Goal: Find specific page/section: Find specific page/section

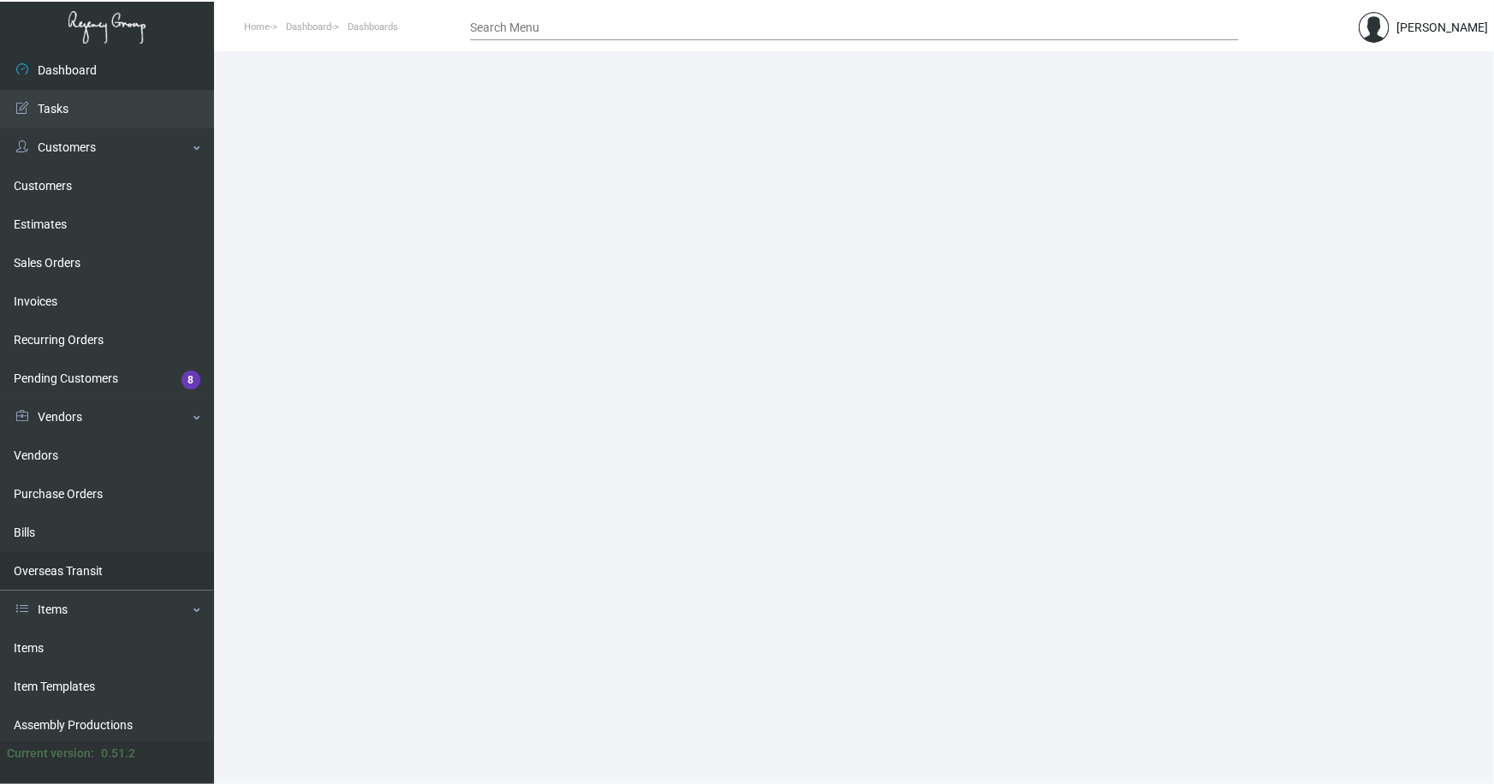
drag, startPoint x: 33, startPoint y: 641, endPoint x: 92, endPoint y: 571, distance: 91.7
click at [32, 640] on link "Items" at bounding box center [107, 648] width 214 height 39
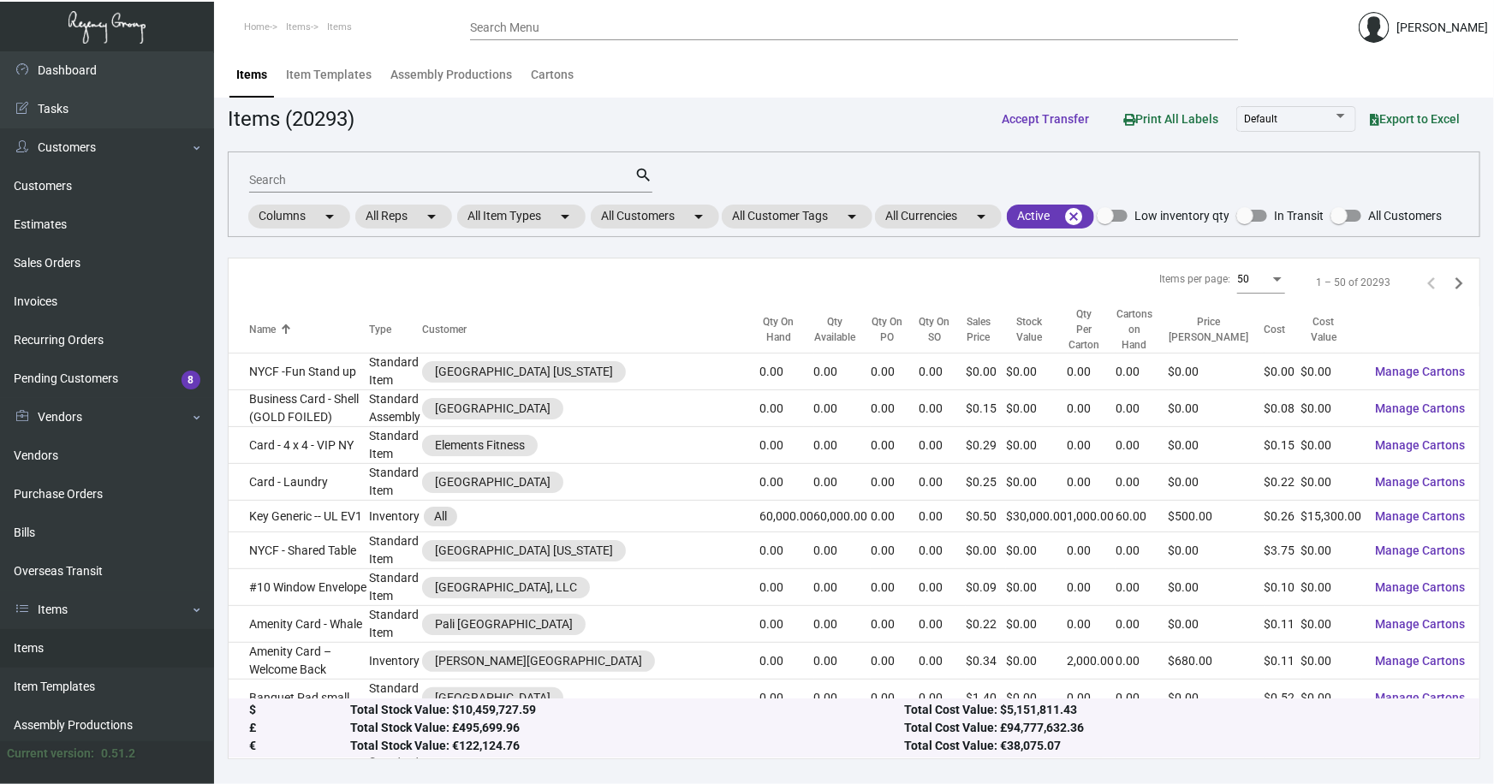
click at [288, 180] on input "Search" at bounding box center [441, 181] width 385 height 14
type input "nh collection cup"
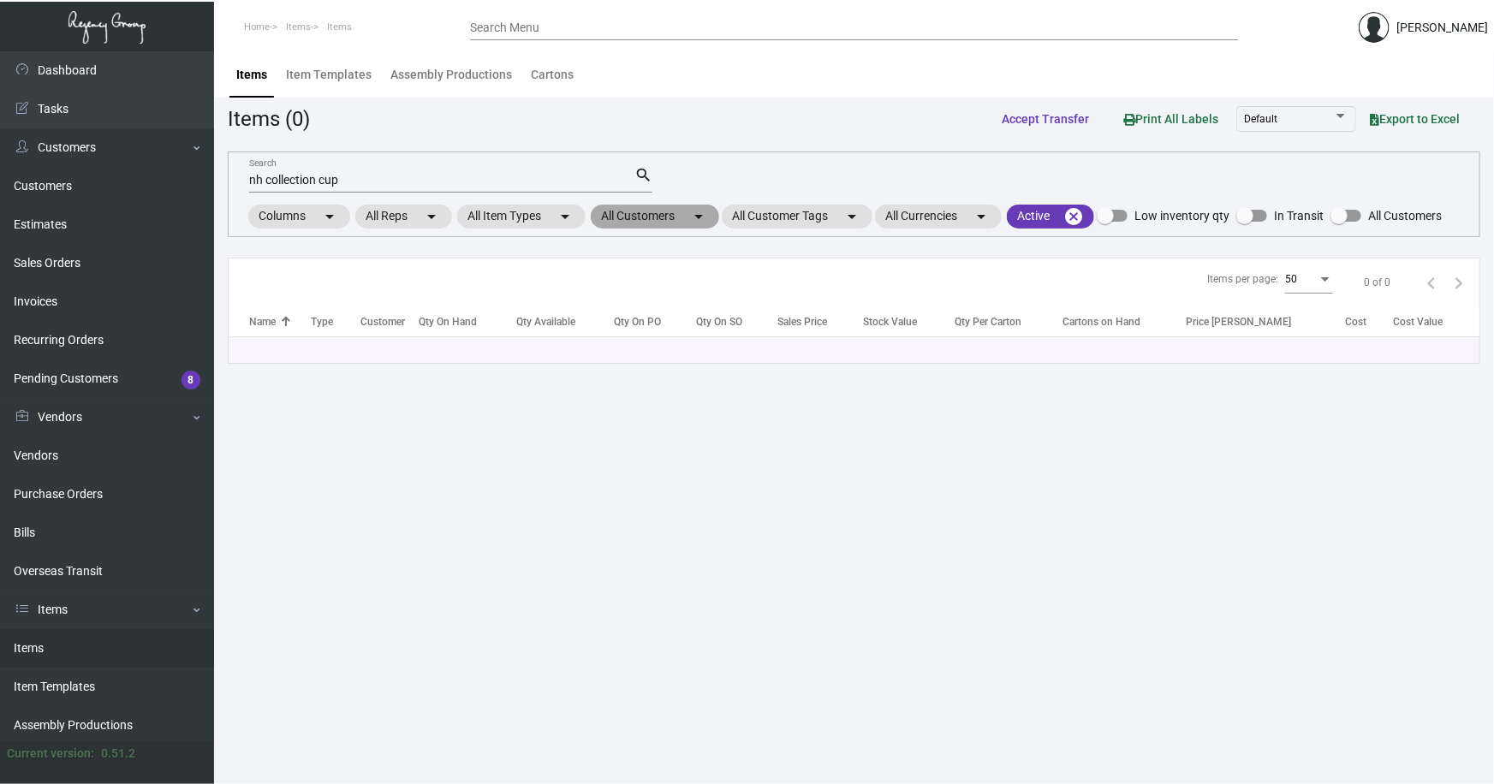
click at [634, 221] on mat-chip "All Customers arrow_drop_down" at bounding box center [655, 217] width 128 height 24
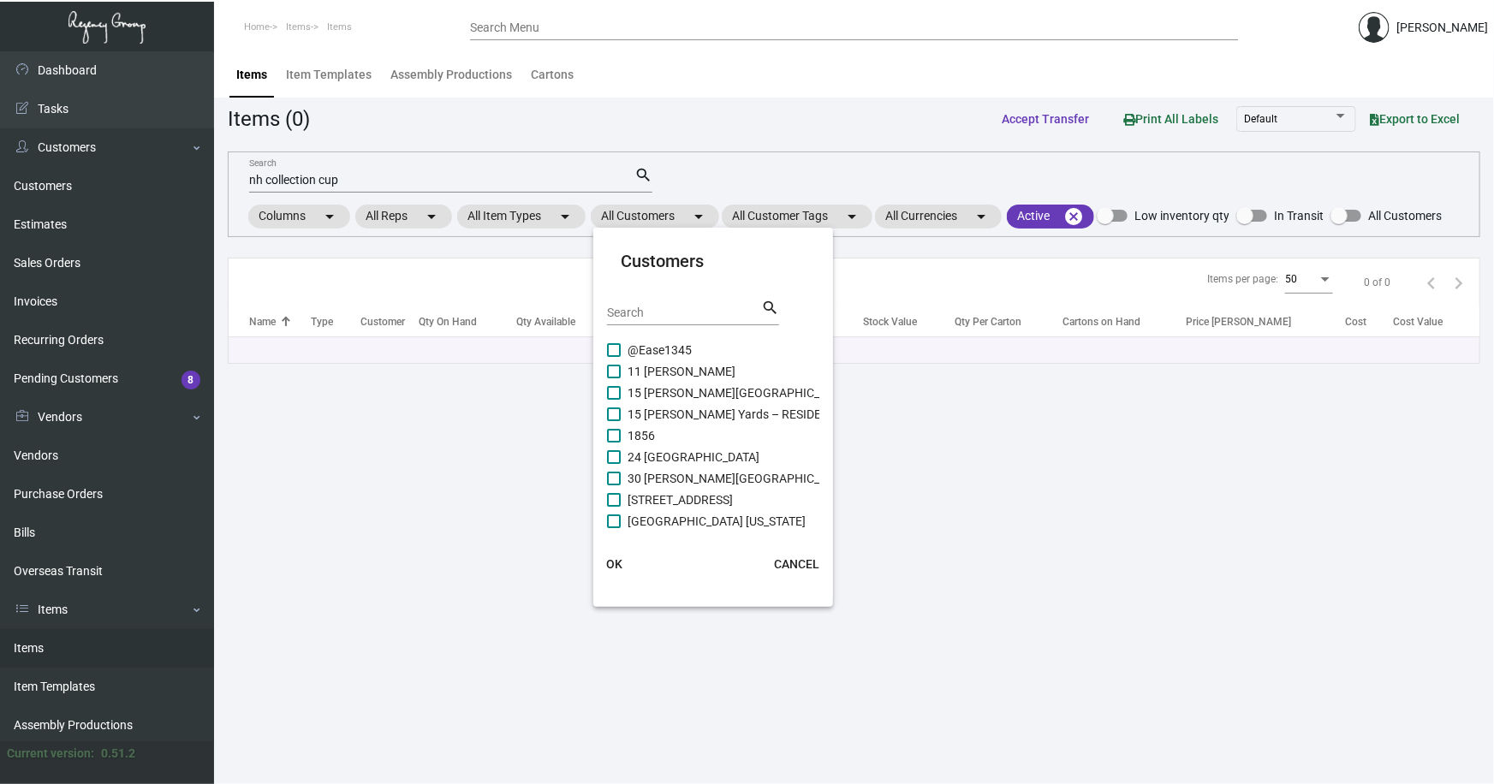
click at [672, 320] on div "Search" at bounding box center [684, 312] width 154 height 27
type input "NH colle"
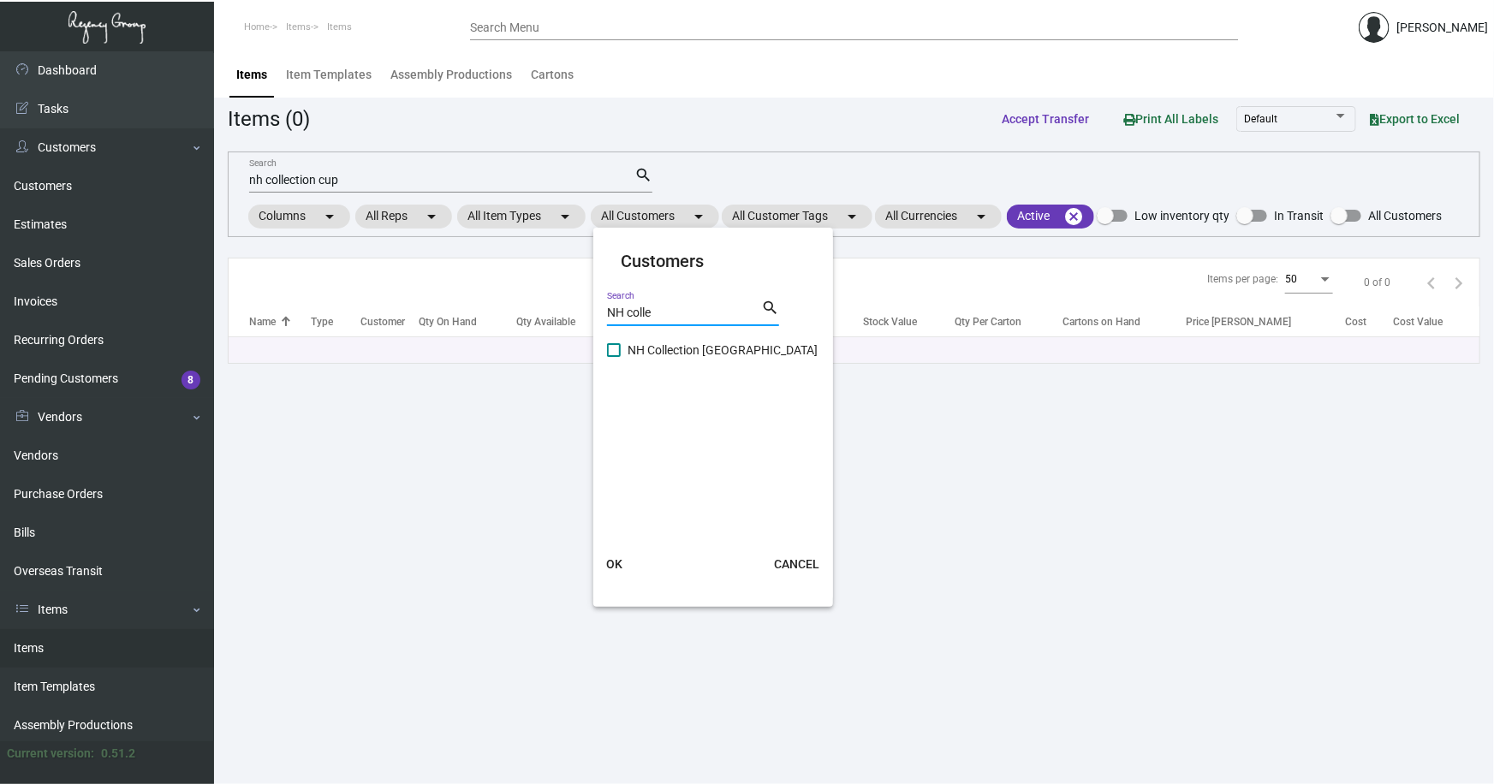
click at [711, 349] on span "NH Collection [GEOGRAPHIC_DATA]" at bounding box center [723, 350] width 190 height 21
click at [614, 357] on input "NH Collection [GEOGRAPHIC_DATA]" at bounding box center [613, 357] width 1 height 1
checkbox input "true"
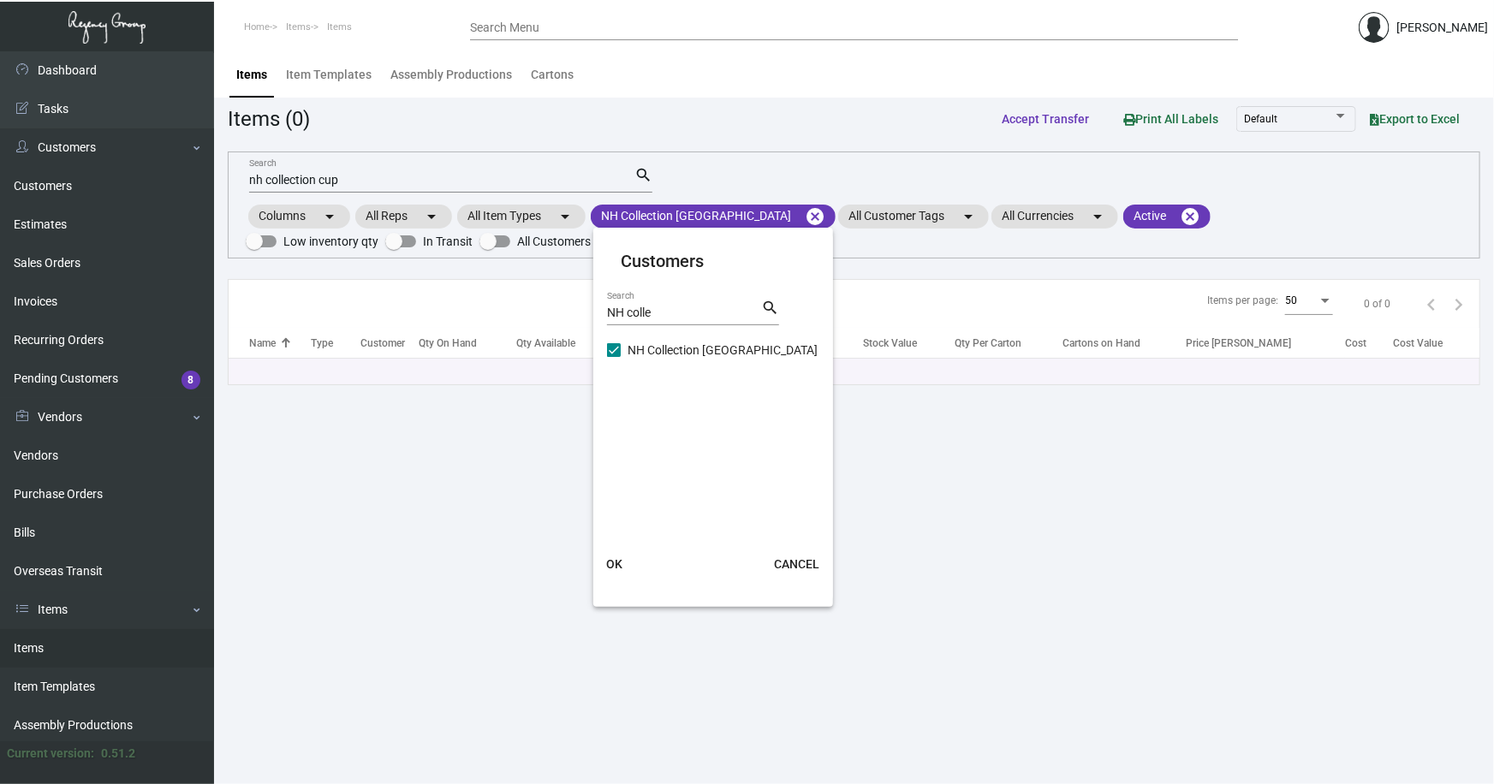
click at [614, 563] on span "OK" at bounding box center [614, 564] width 16 height 14
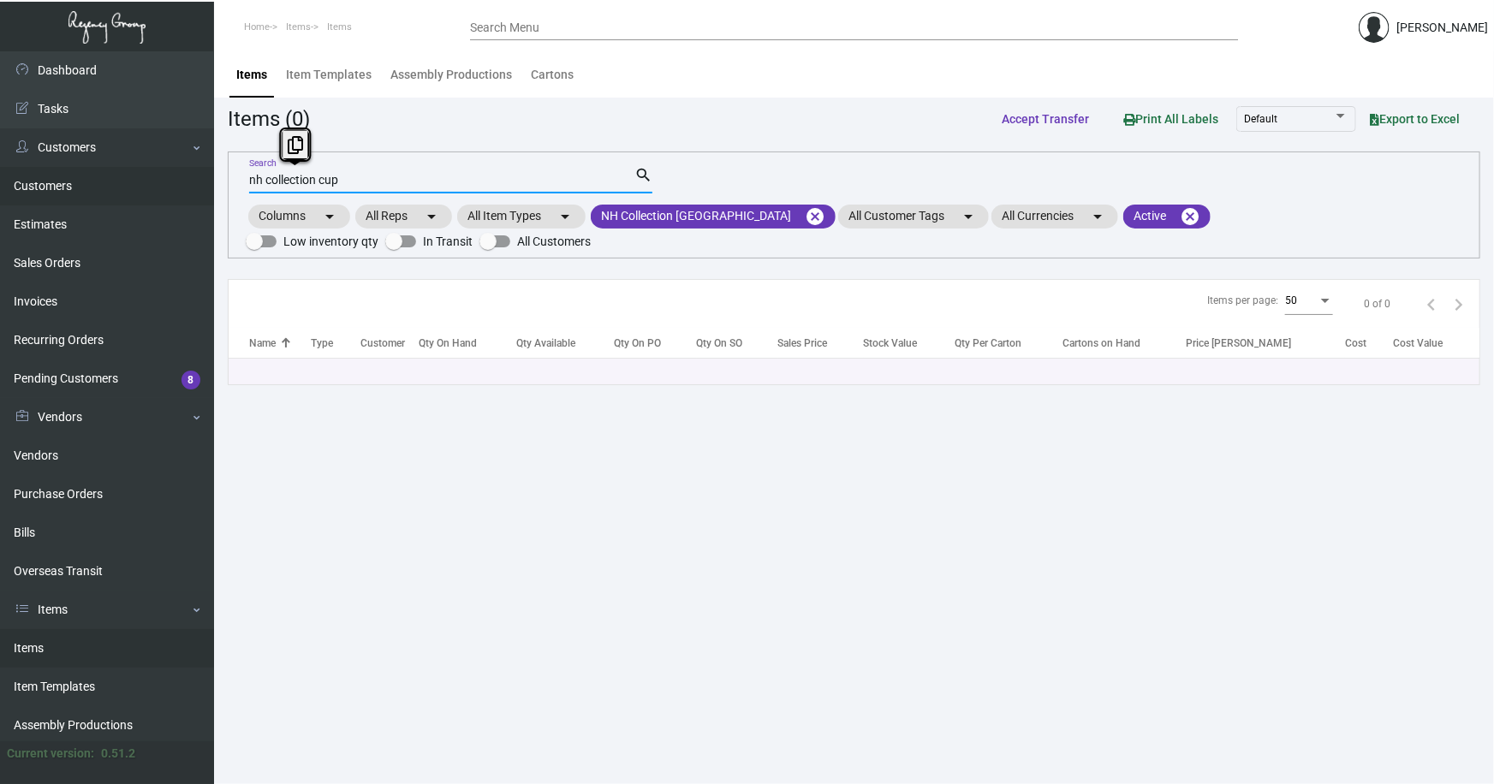
drag, startPoint x: 291, startPoint y: 179, endPoint x: 188, endPoint y: 180, distance: 102.8
click at [188, 180] on div "Dashboard Dashboard Tasks Customers Customers Estimates Sales Orders Invoices R…" at bounding box center [747, 417] width 1494 height 733
click at [363, 177] on input "nh collection cup" at bounding box center [441, 181] width 385 height 14
type input "n"
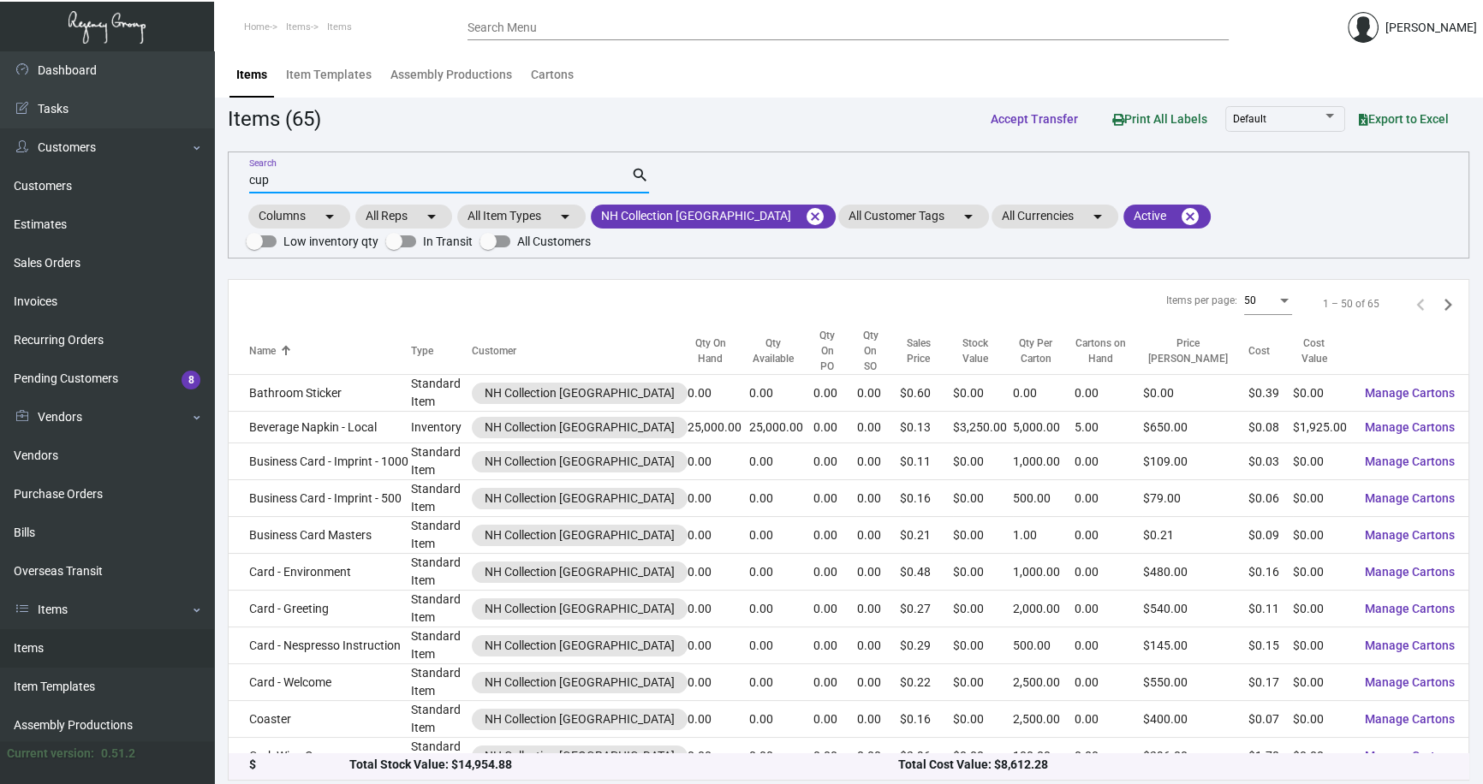
type input "cup"
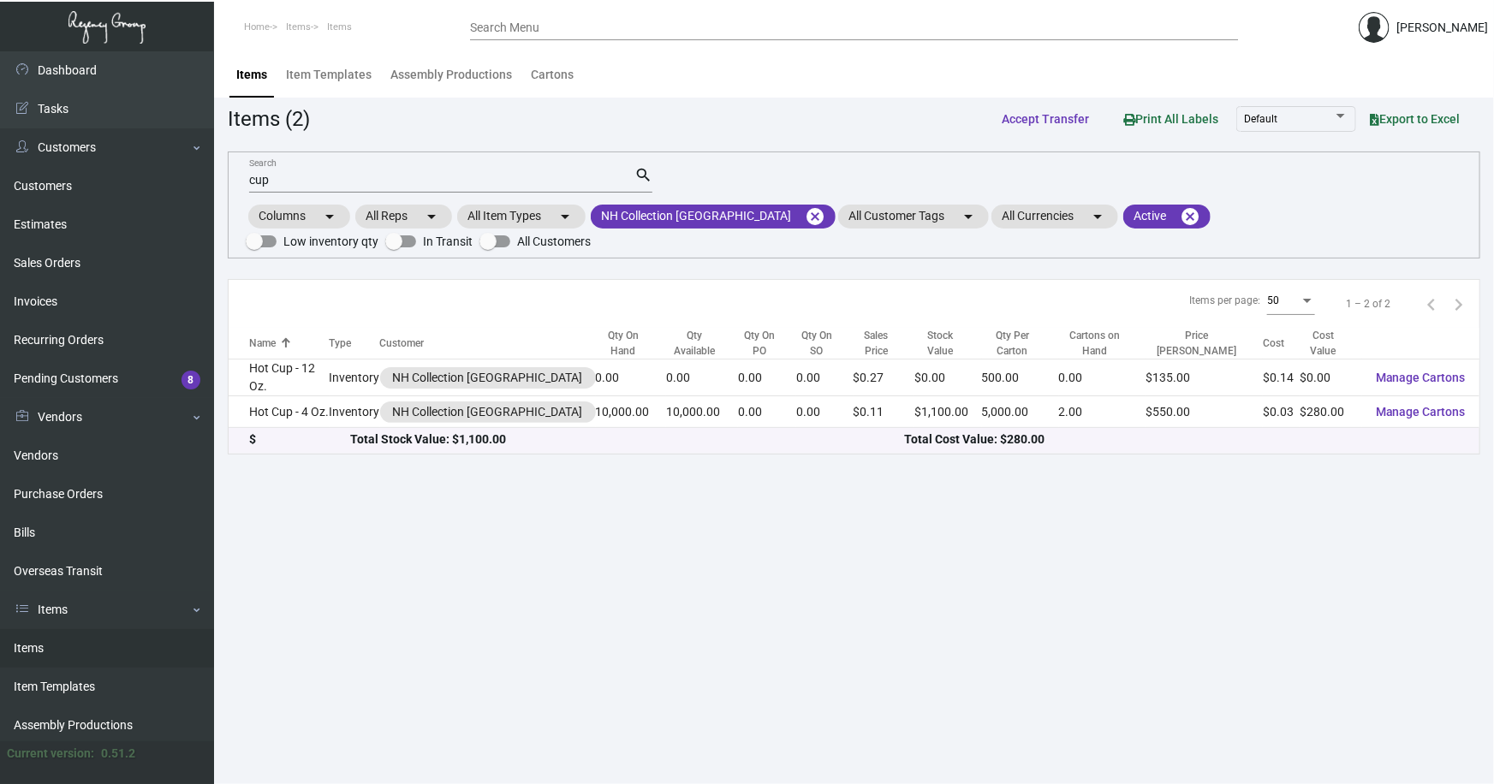
drag, startPoint x: 677, startPoint y: 641, endPoint x: 469, endPoint y: 530, distance: 235.6
click at [677, 641] on main "Items Item Templates Assembly Productions Cartons Items (2) Accept Transfer Pri…" at bounding box center [854, 417] width 1280 height 733
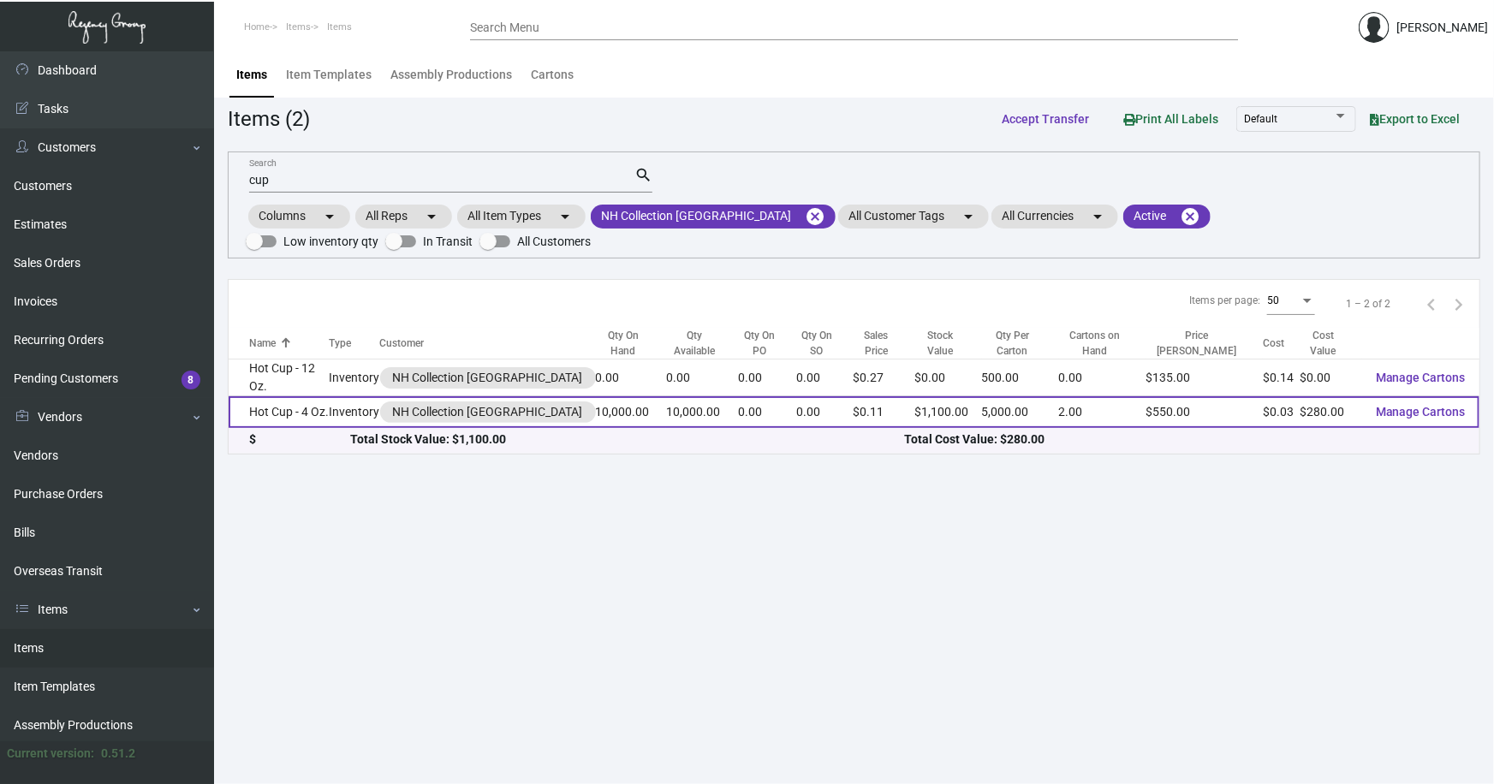
click at [300, 405] on td "Hot Cup - 4 Oz." at bounding box center [279, 412] width 101 height 32
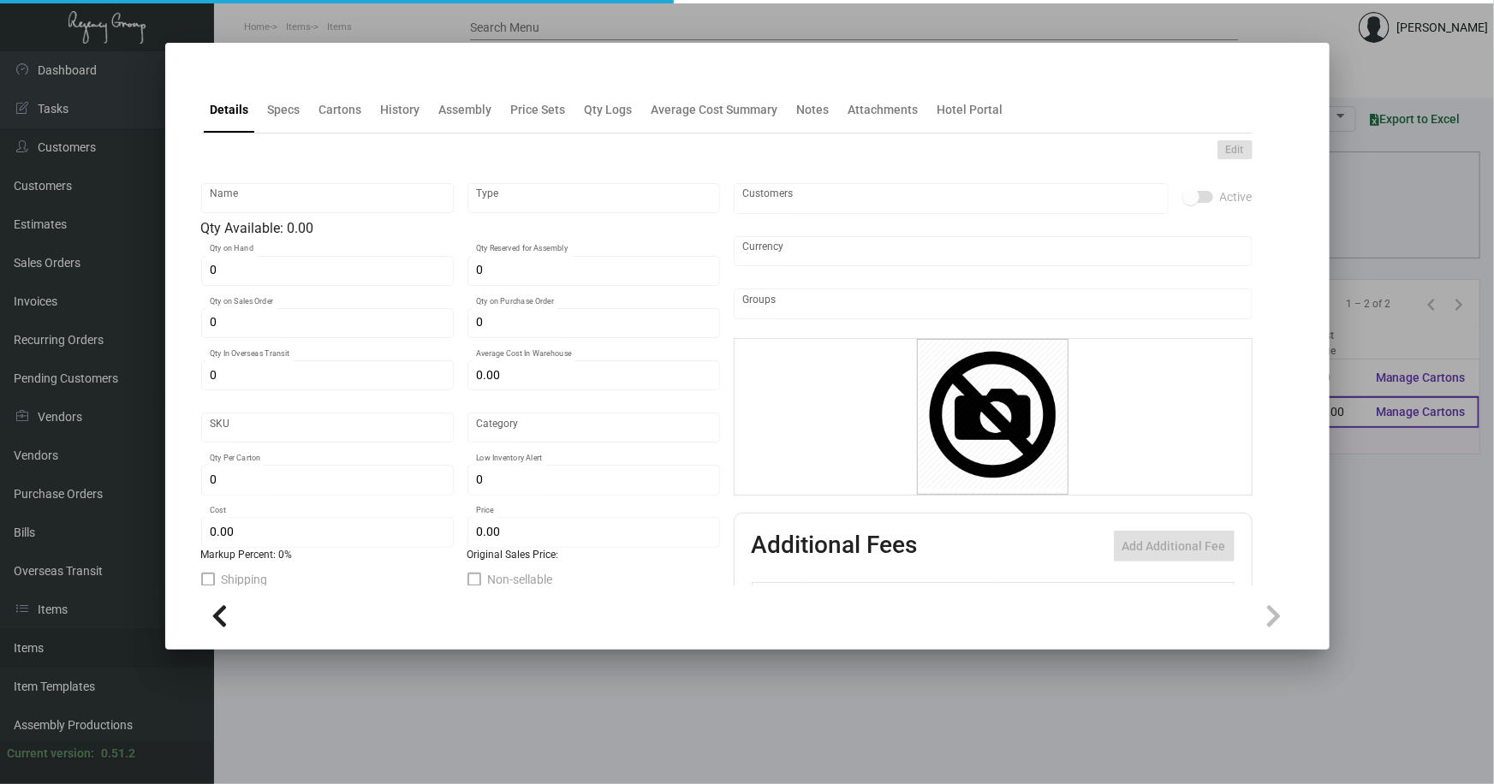
type input "Hot Cup - 4 Oz."
type input "Inventory"
type input "10,000"
type input "$ 0.0622"
type input "Overseas"
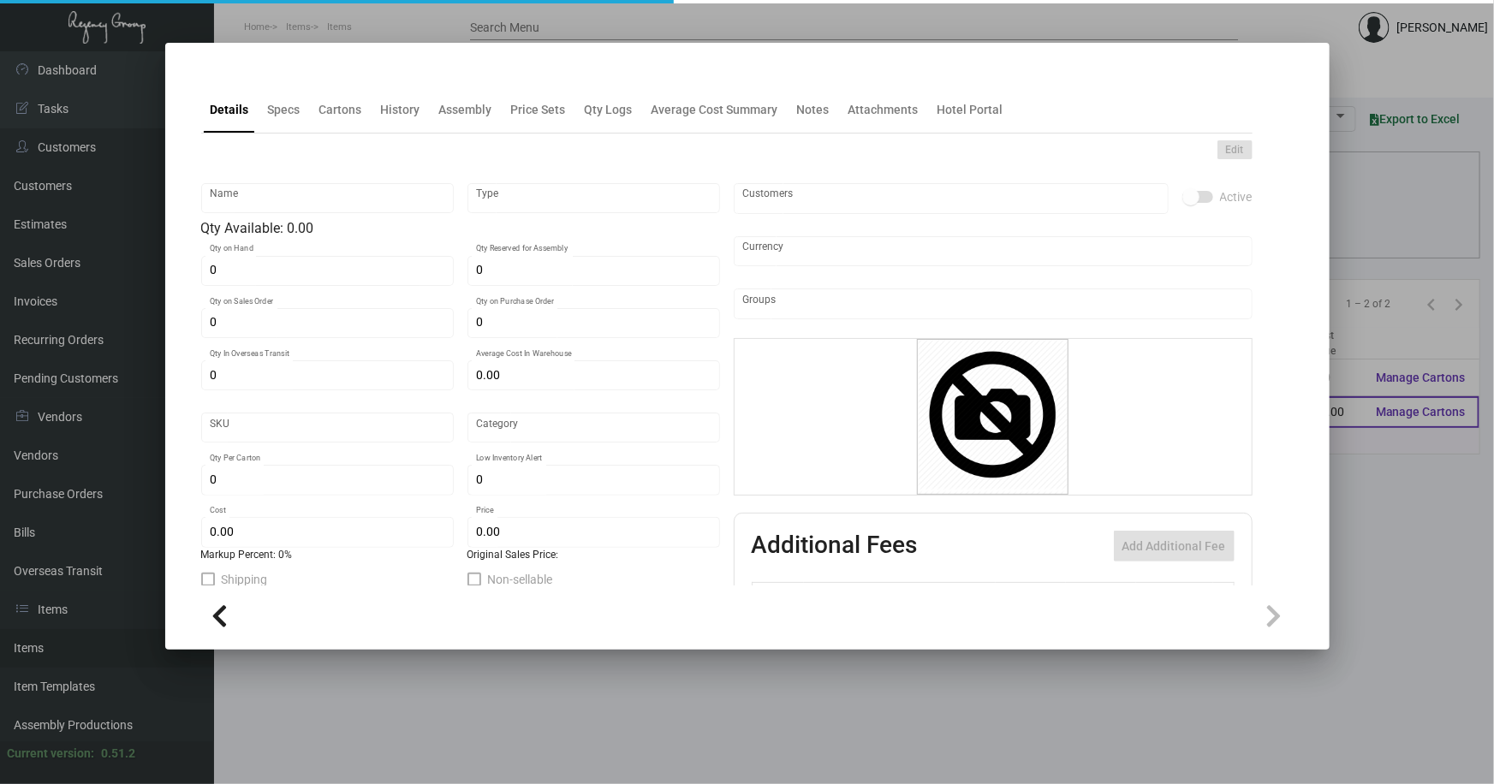
type input "5,000"
type input "$ 0.028"
type input "$ 0.11"
checkbox input "true"
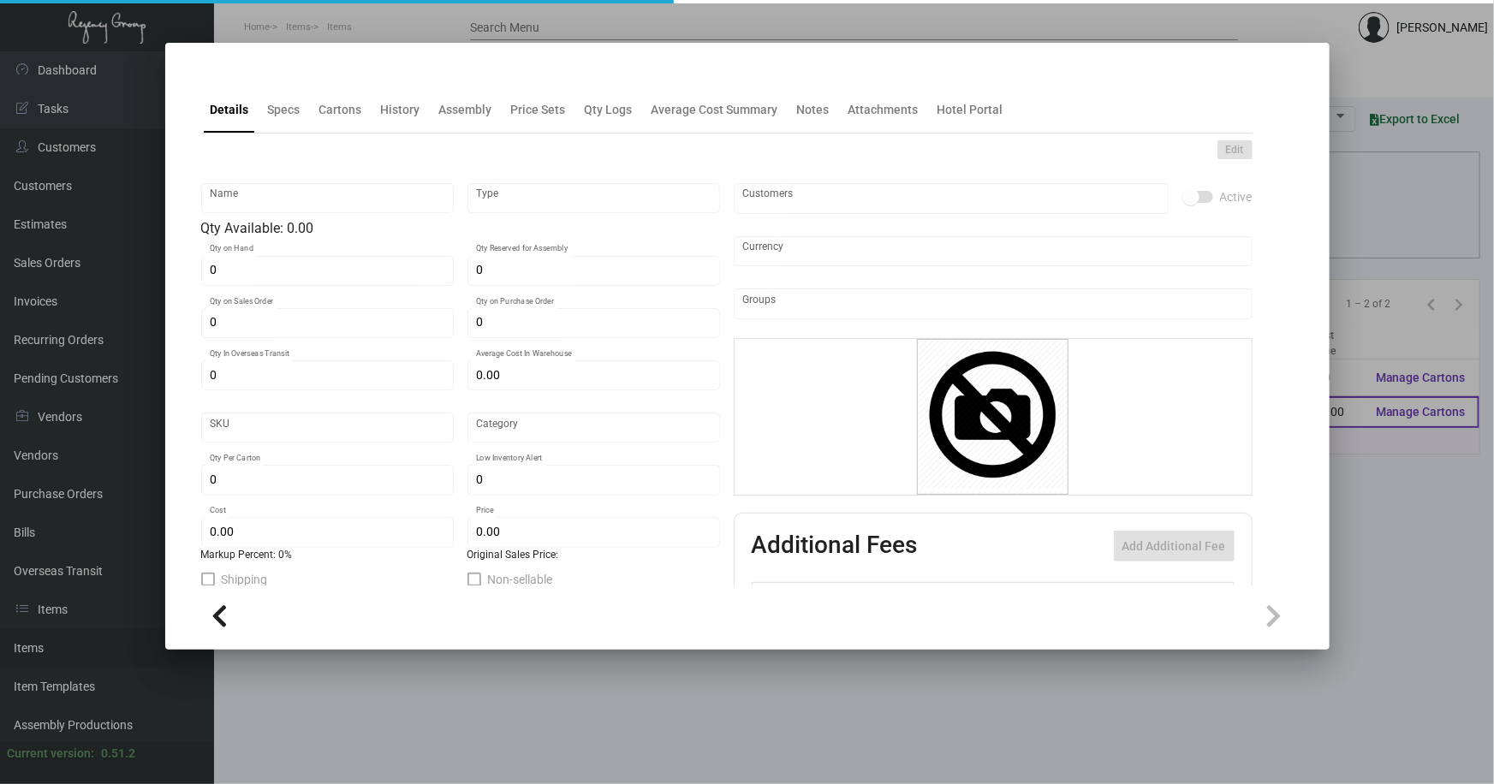
type input "United States Dollar $"
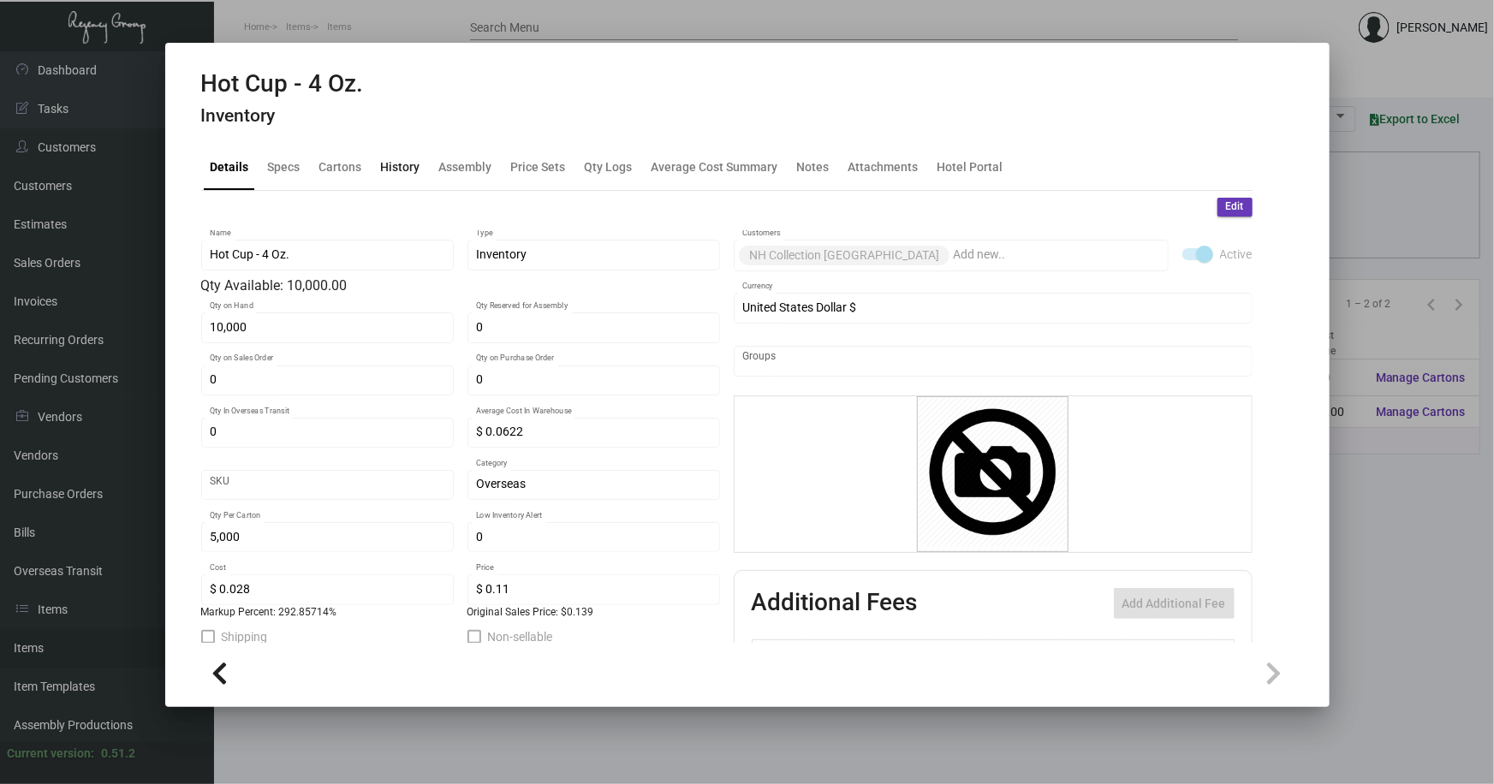
click at [406, 170] on div "History" at bounding box center [400, 167] width 39 height 18
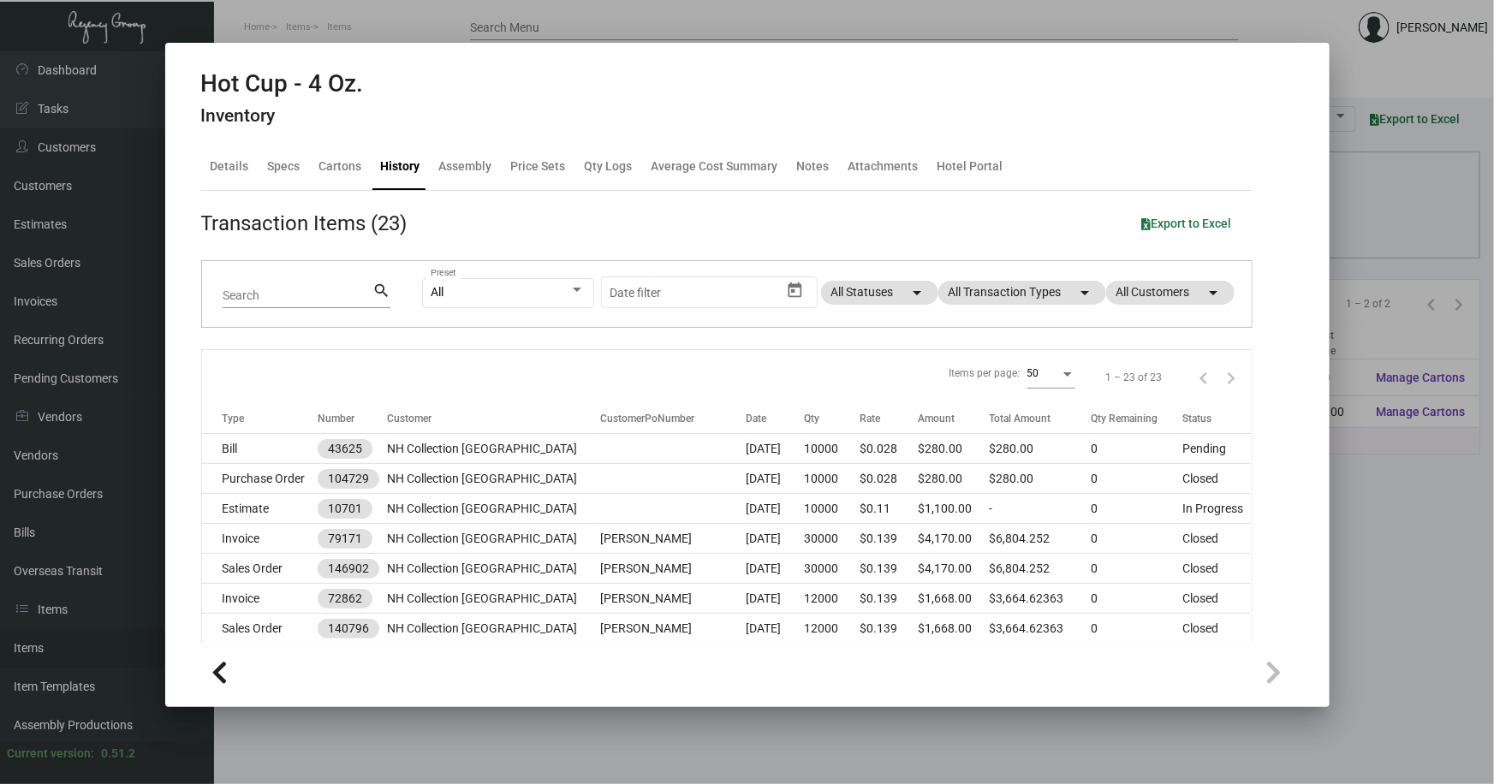
click at [1359, 510] on div at bounding box center [747, 392] width 1494 height 784
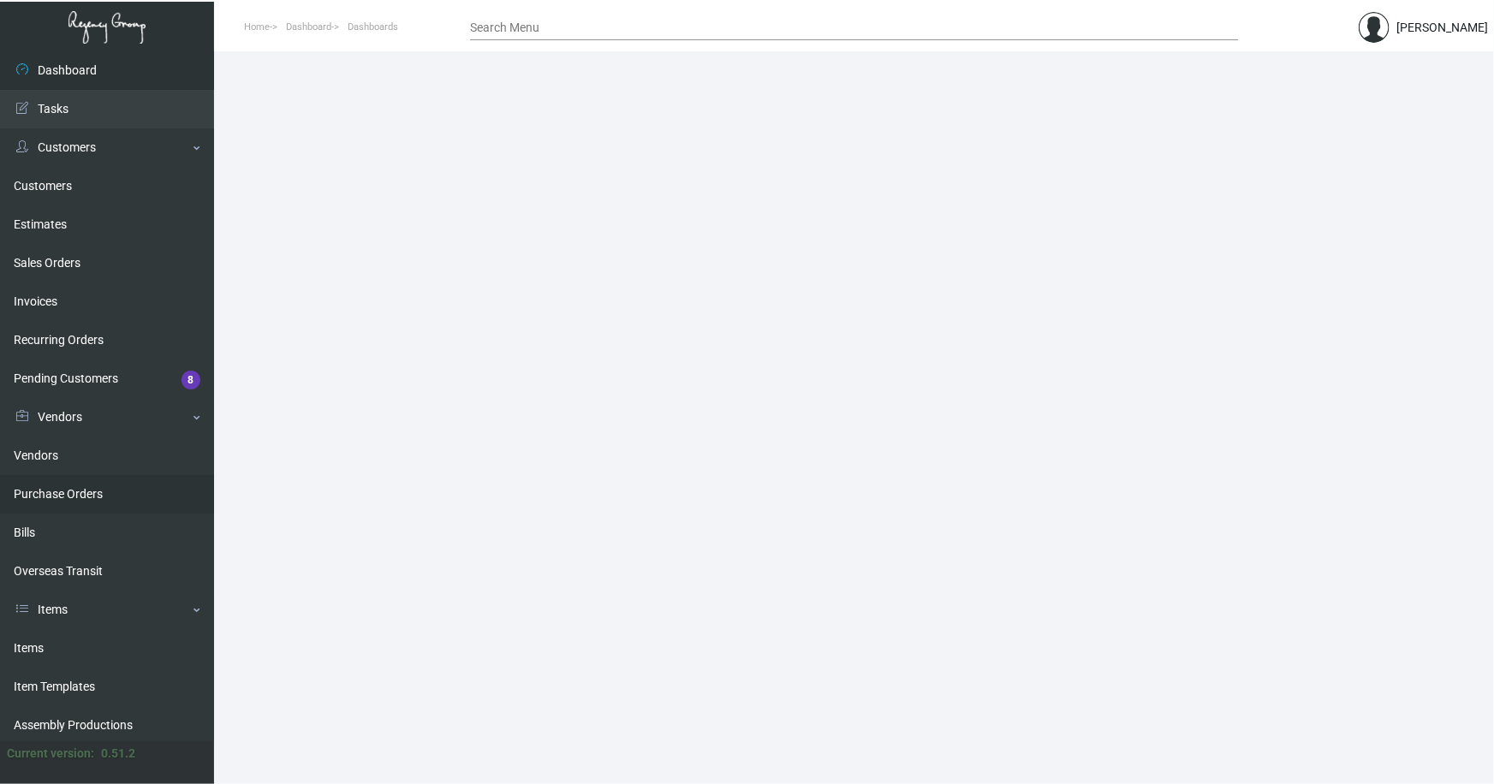
drag, startPoint x: 25, startPoint y: 651, endPoint x: 189, endPoint y: 496, distance: 226.0
click at [25, 651] on link "Items" at bounding box center [107, 648] width 214 height 39
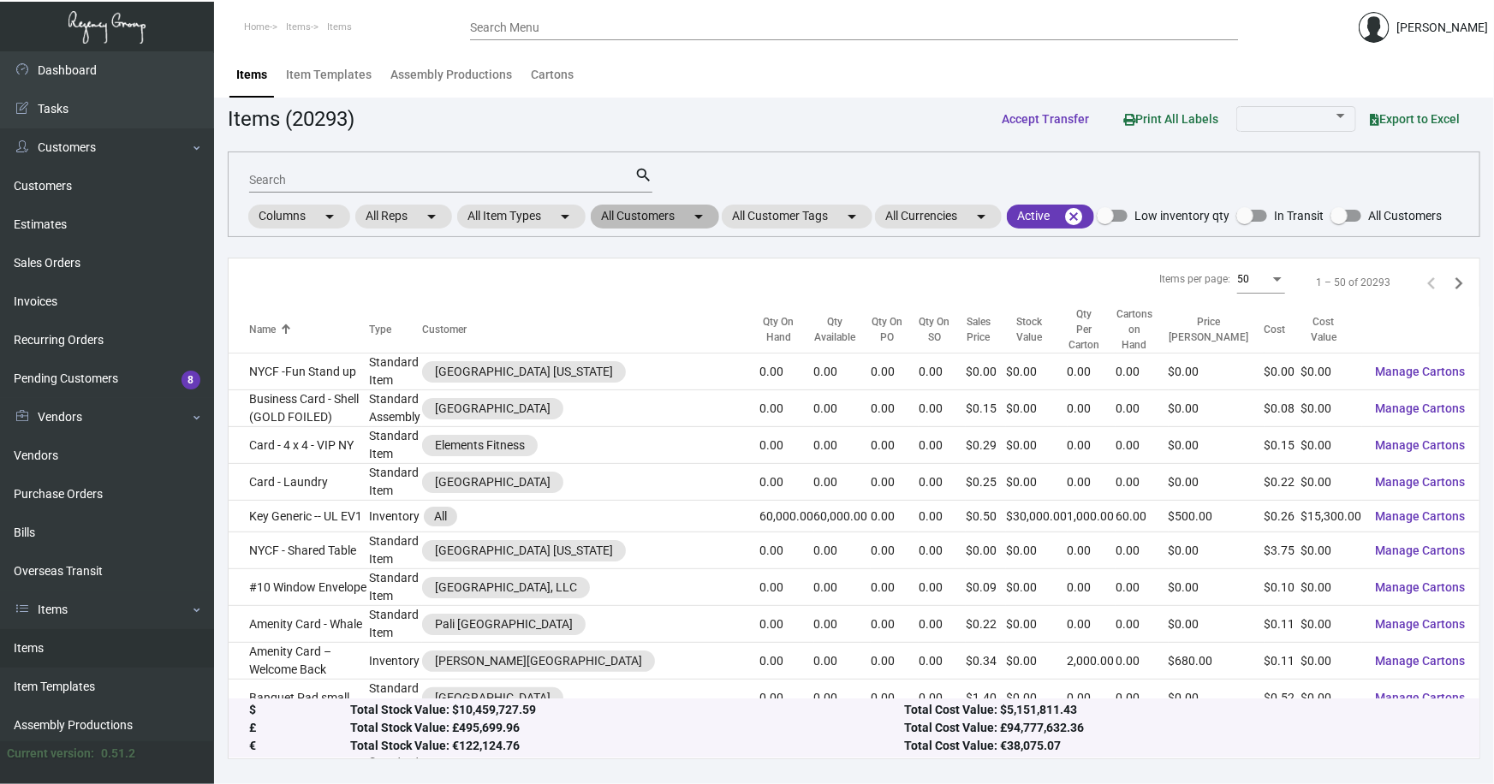
click at [644, 213] on mat-chip "All Customers arrow_drop_down" at bounding box center [655, 217] width 128 height 24
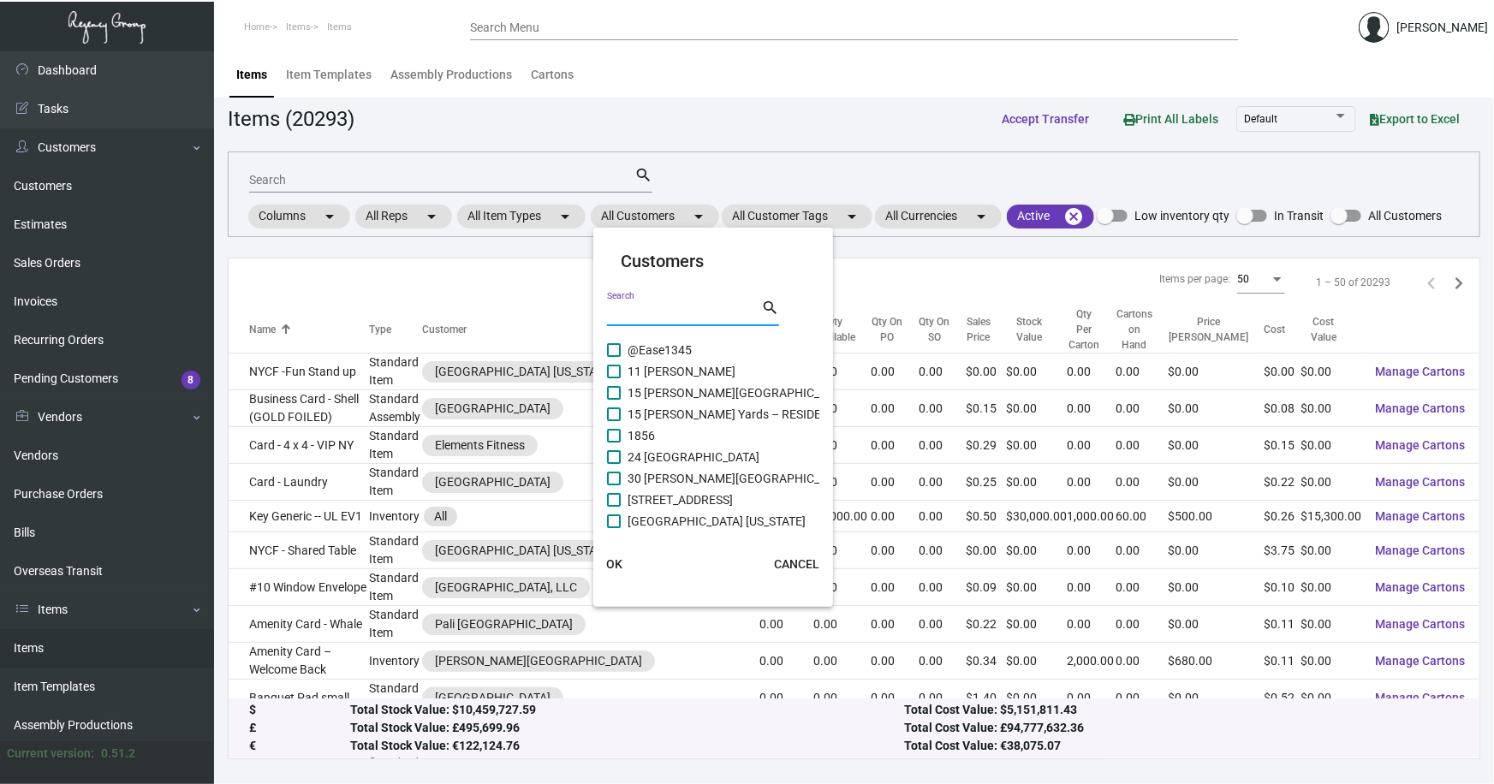
click at [665, 310] on input "Search" at bounding box center [684, 314] width 154 height 14
type input "nh collec"
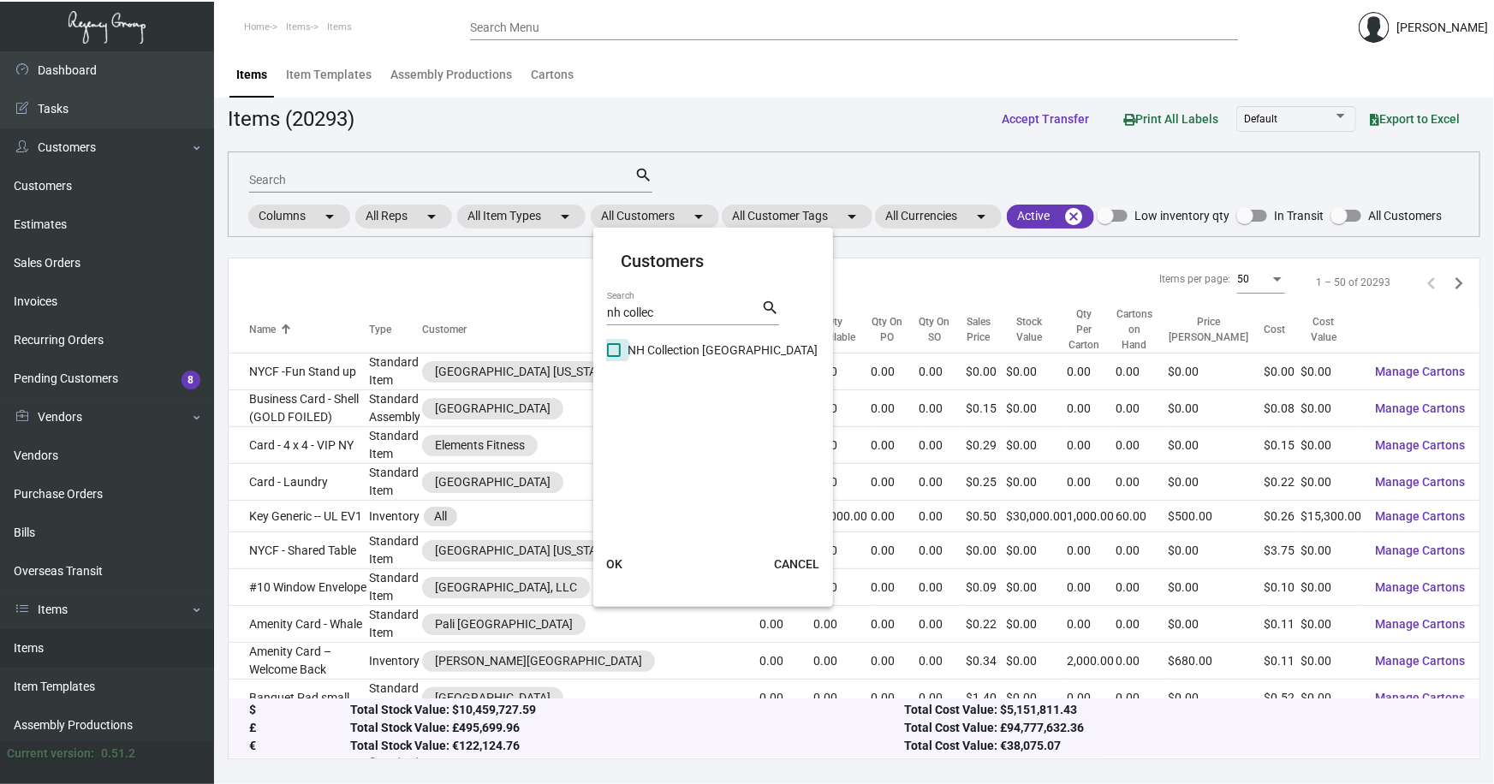
click at [683, 349] on span "NH Collection [GEOGRAPHIC_DATA]" at bounding box center [723, 350] width 190 height 21
click at [614, 357] on input "NH Collection [GEOGRAPHIC_DATA]" at bounding box center [613, 357] width 1 height 1
checkbox input "true"
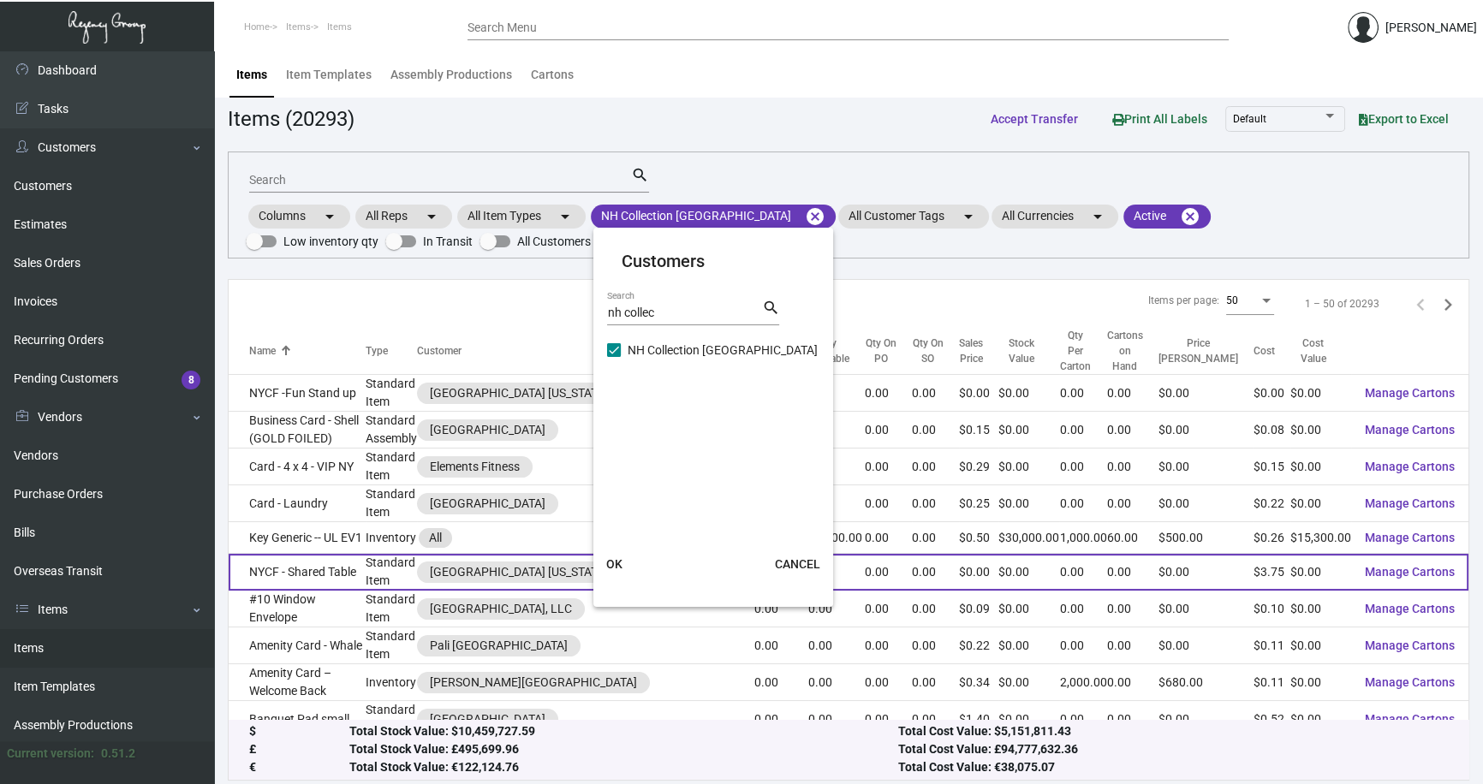
click at [612, 564] on span "OK" at bounding box center [614, 564] width 16 height 14
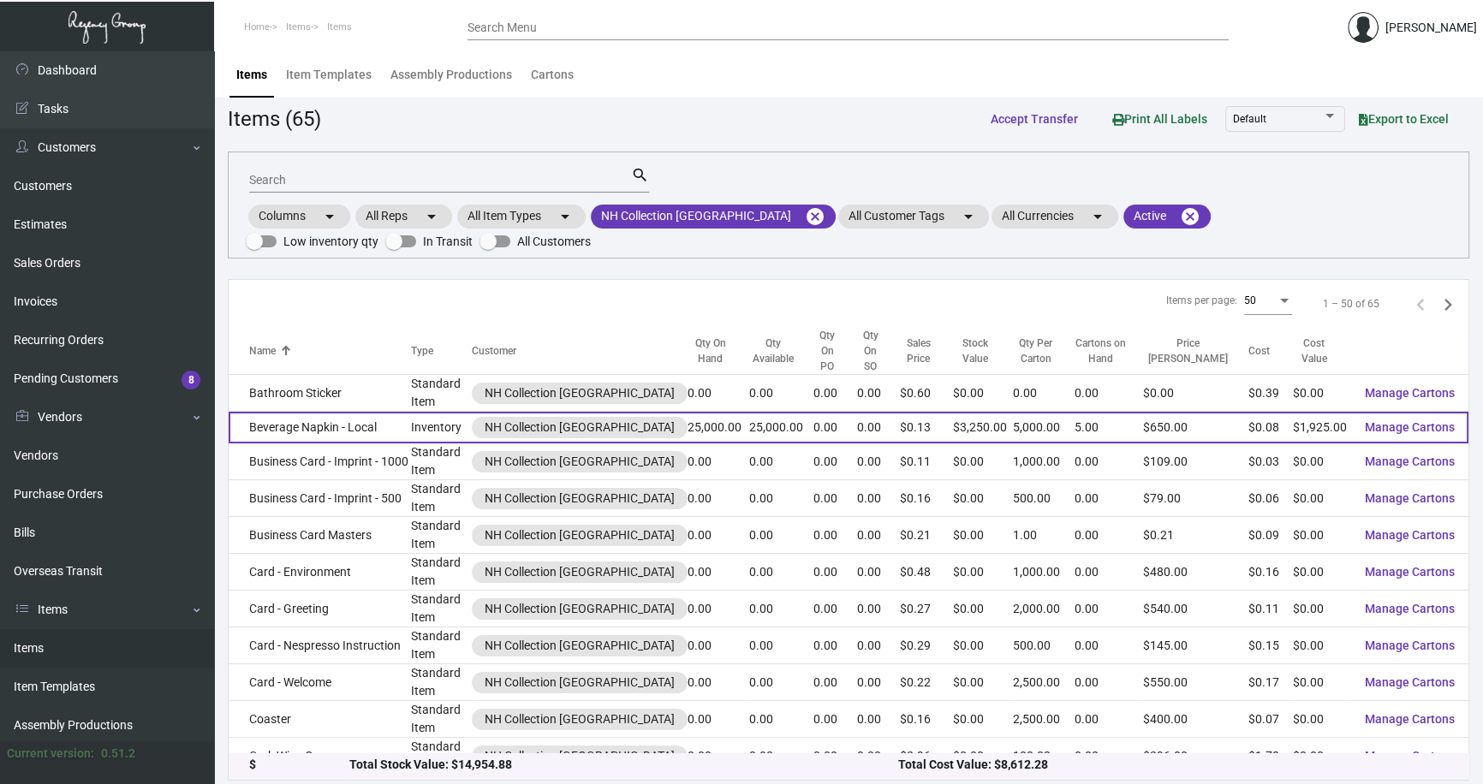
click at [294, 412] on td "Beverage Napkin - Local" at bounding box center [320, 428] width 182 height 32
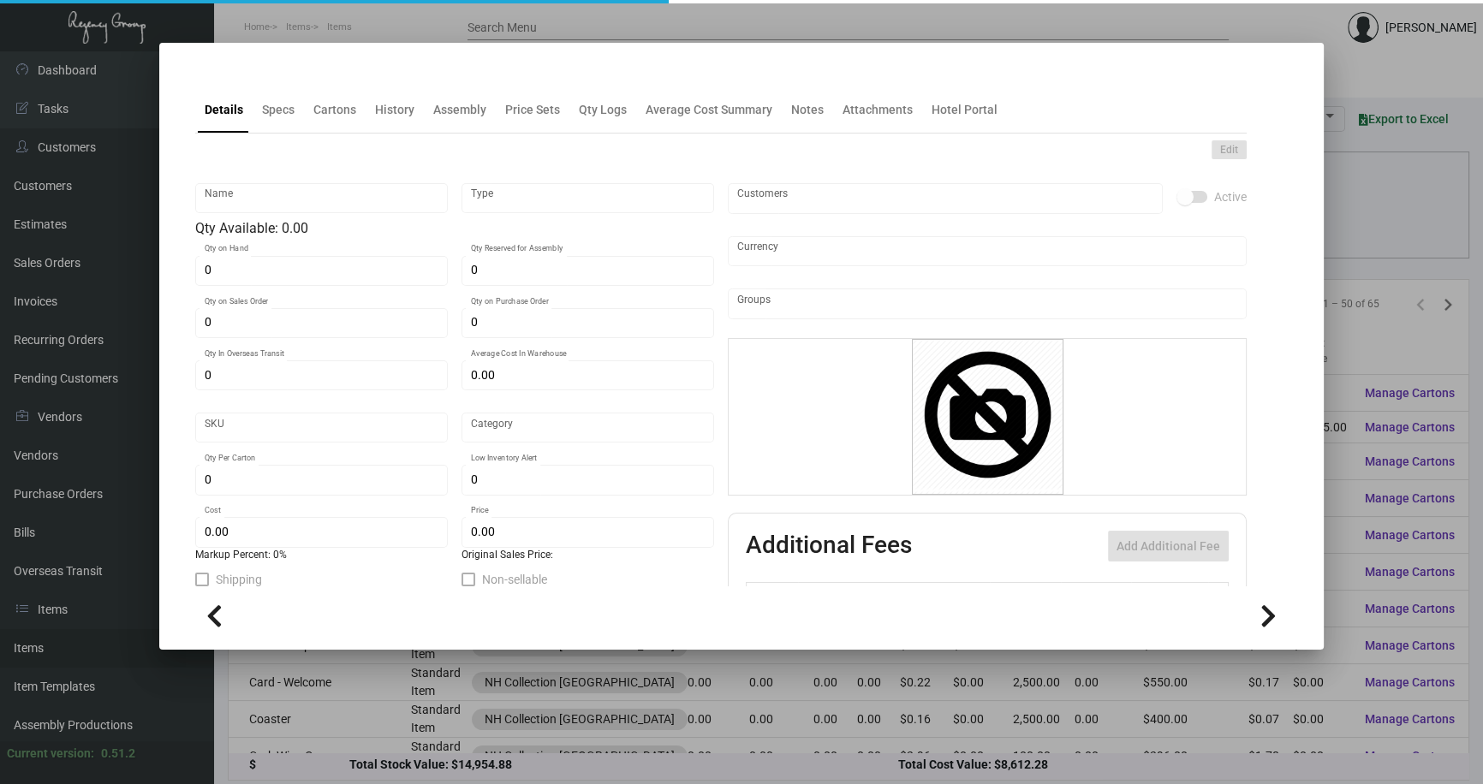
type input "Beverage Napkin - Local"
type input "Inventory"
type input "25,000"
type input "$ 0.0779"
type input "NHCMA-Napkin-16"
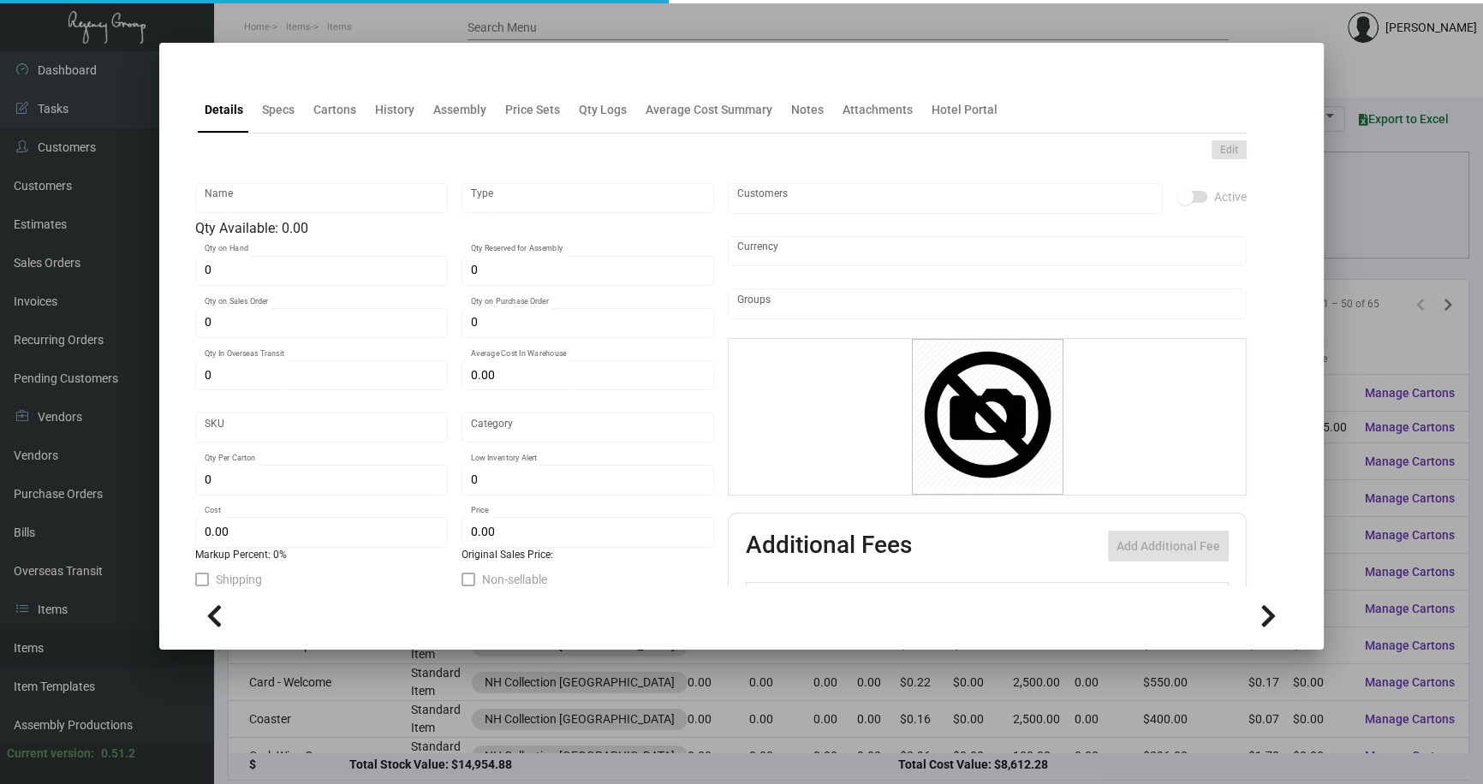
type input "Standard"
type input "5,000"
type input "$ 0.077"
type input "$ 0.13"
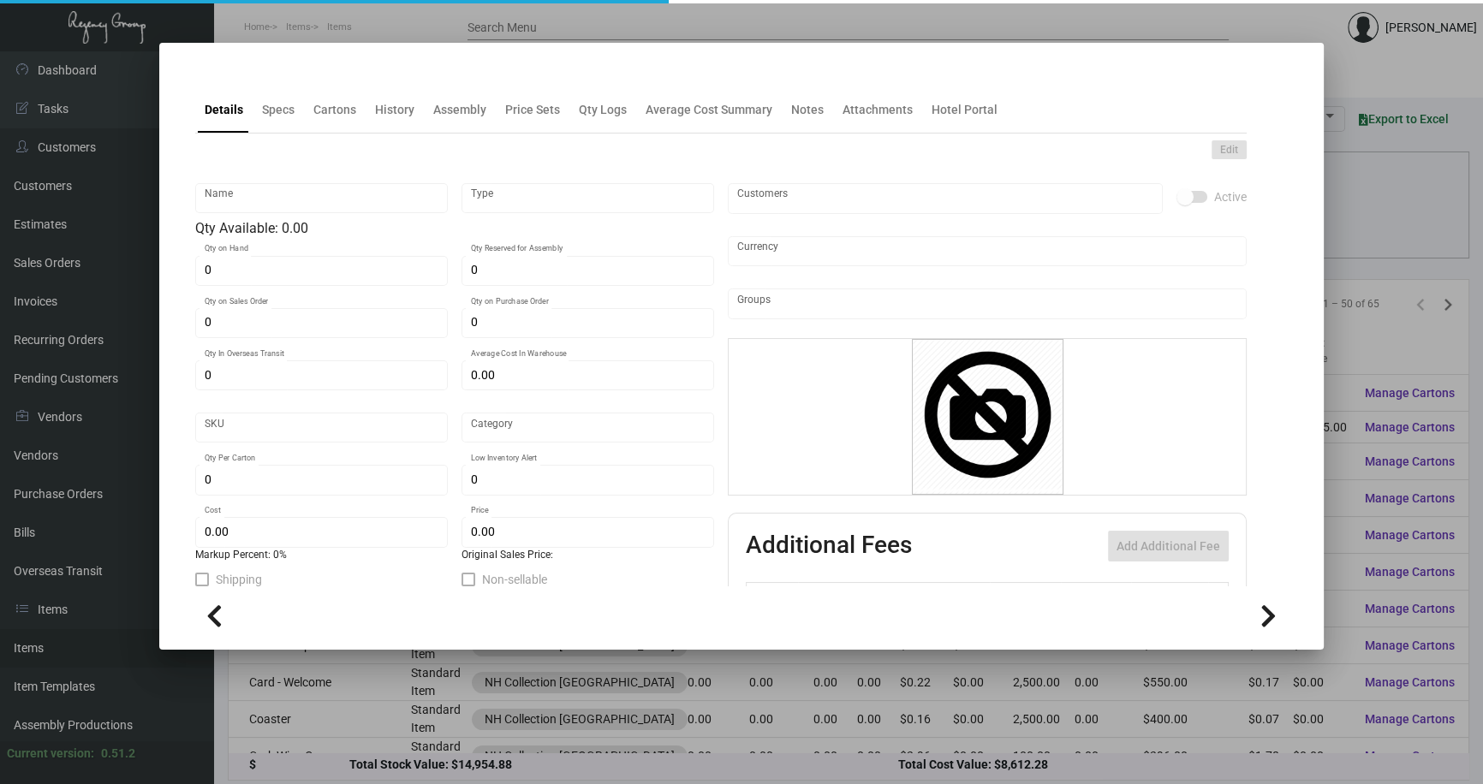
checkbox input "true"
type input "United States Dollar $"
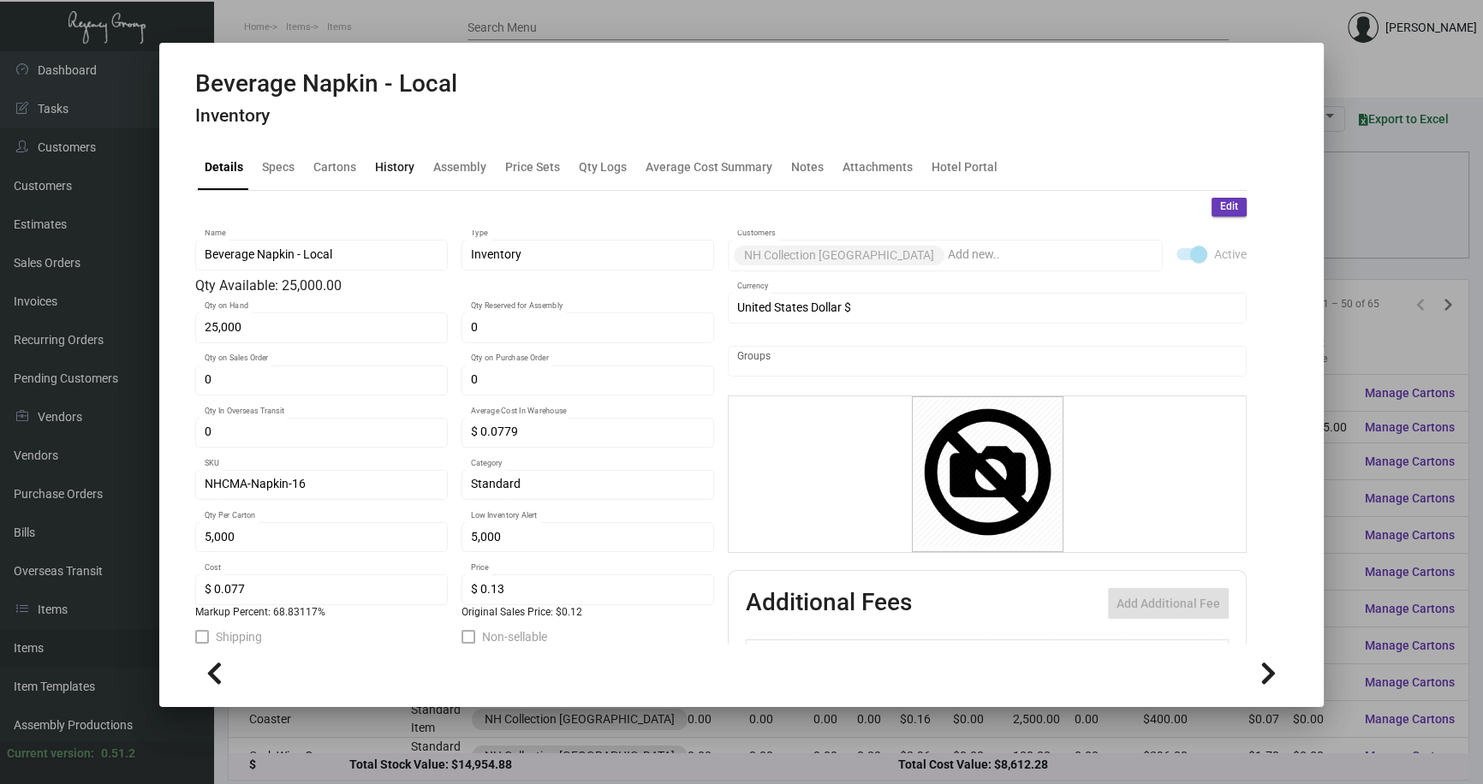
click at [396, 160] on div "History" at bounding box center [394, 167] width 39 height 18
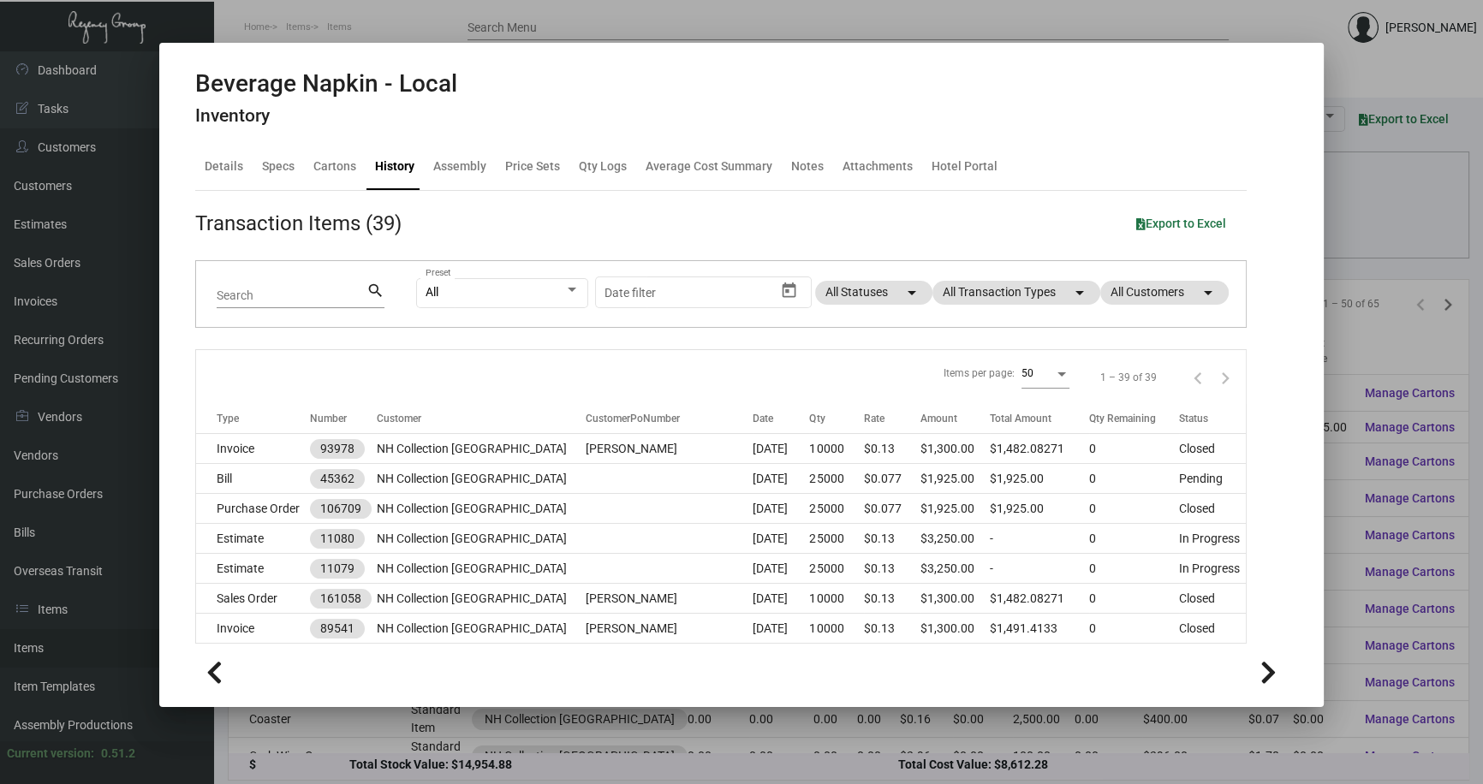
click at [1355, 230] on div at bounding box center [741, 392] width 1483 height 784
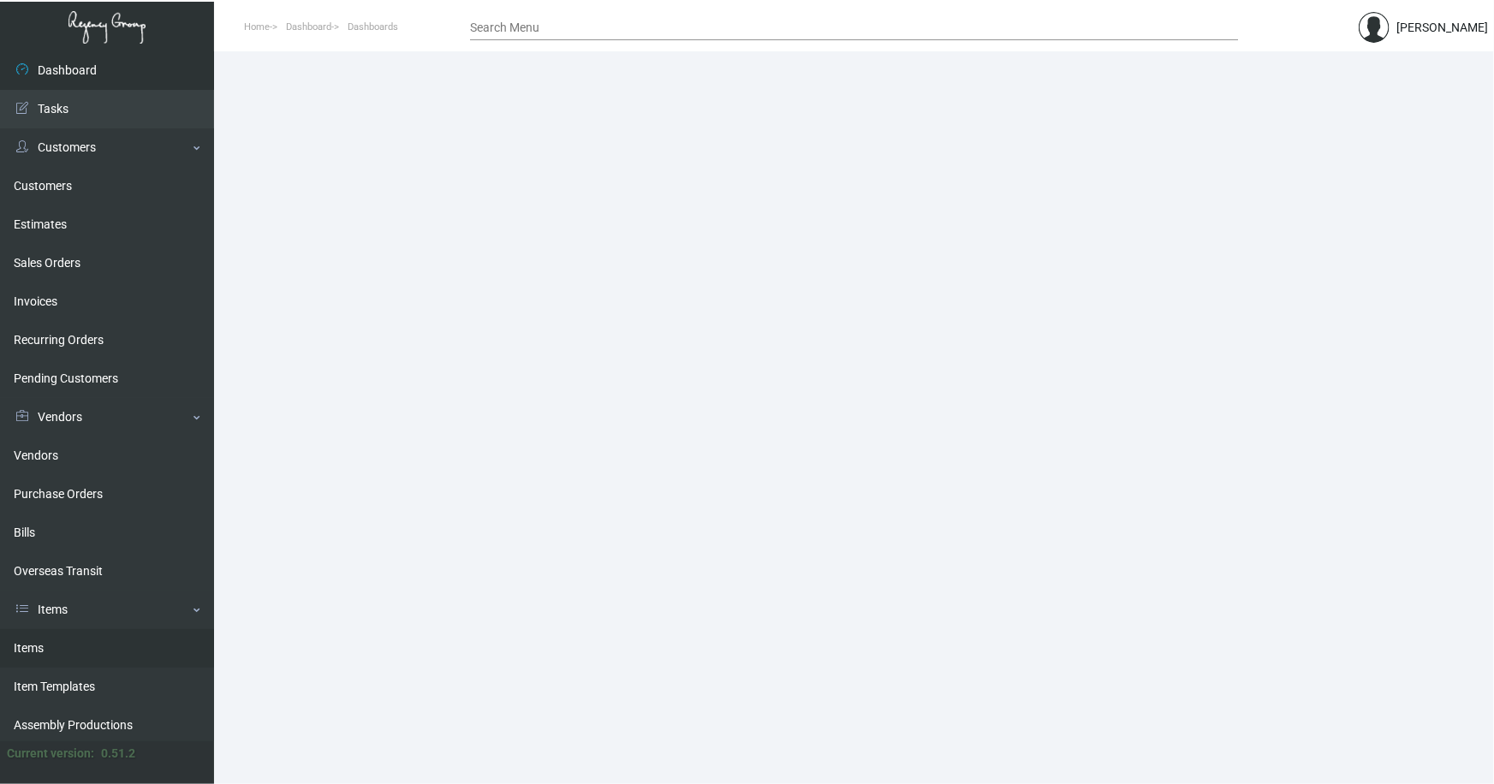
click at [38, 648] on link "Items" at bounding box center [107, 648] width 214 height 39
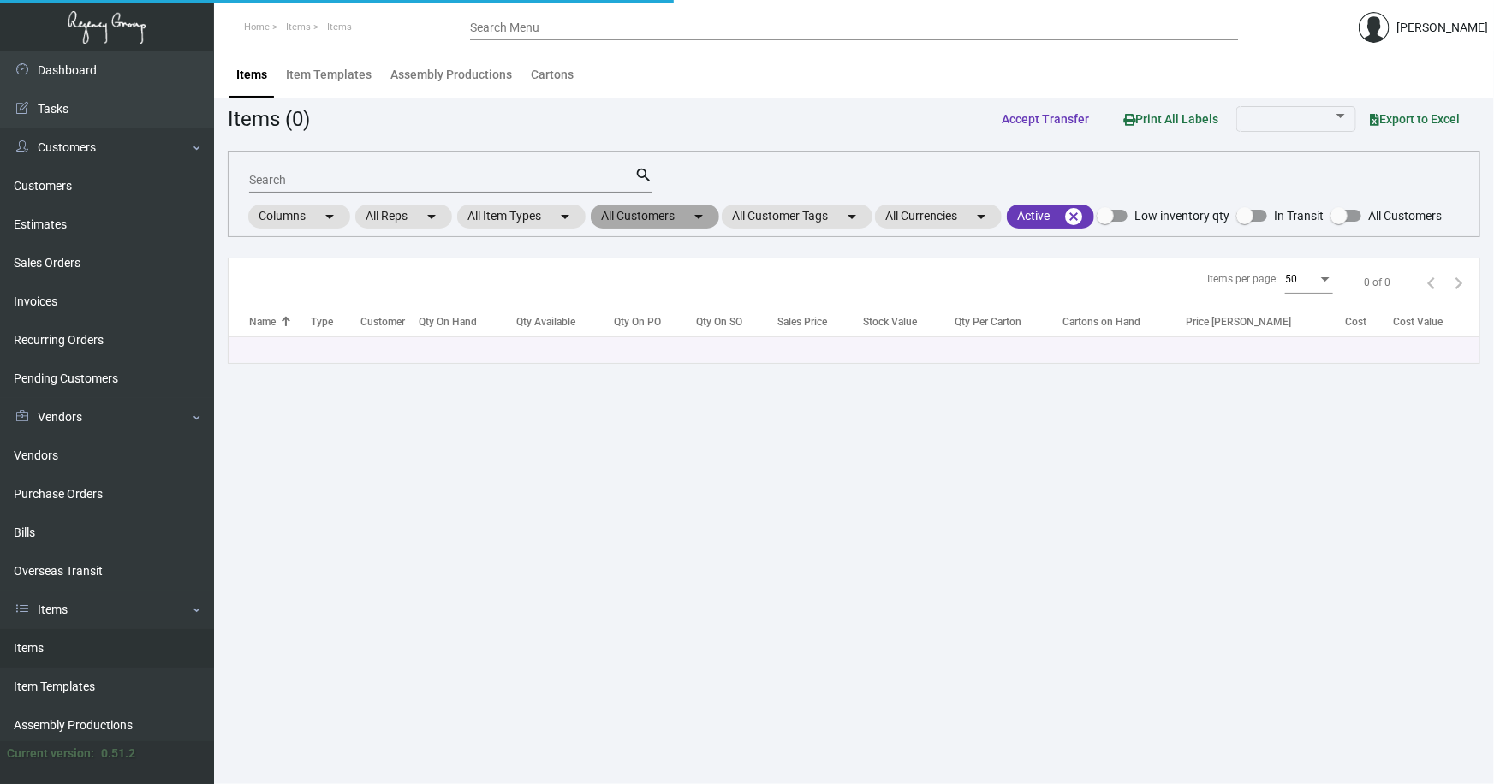
click at [659, 212] on mat-chip "All Customers arrow_drop_down" at bounding box center [655, 217] width 128 height 24
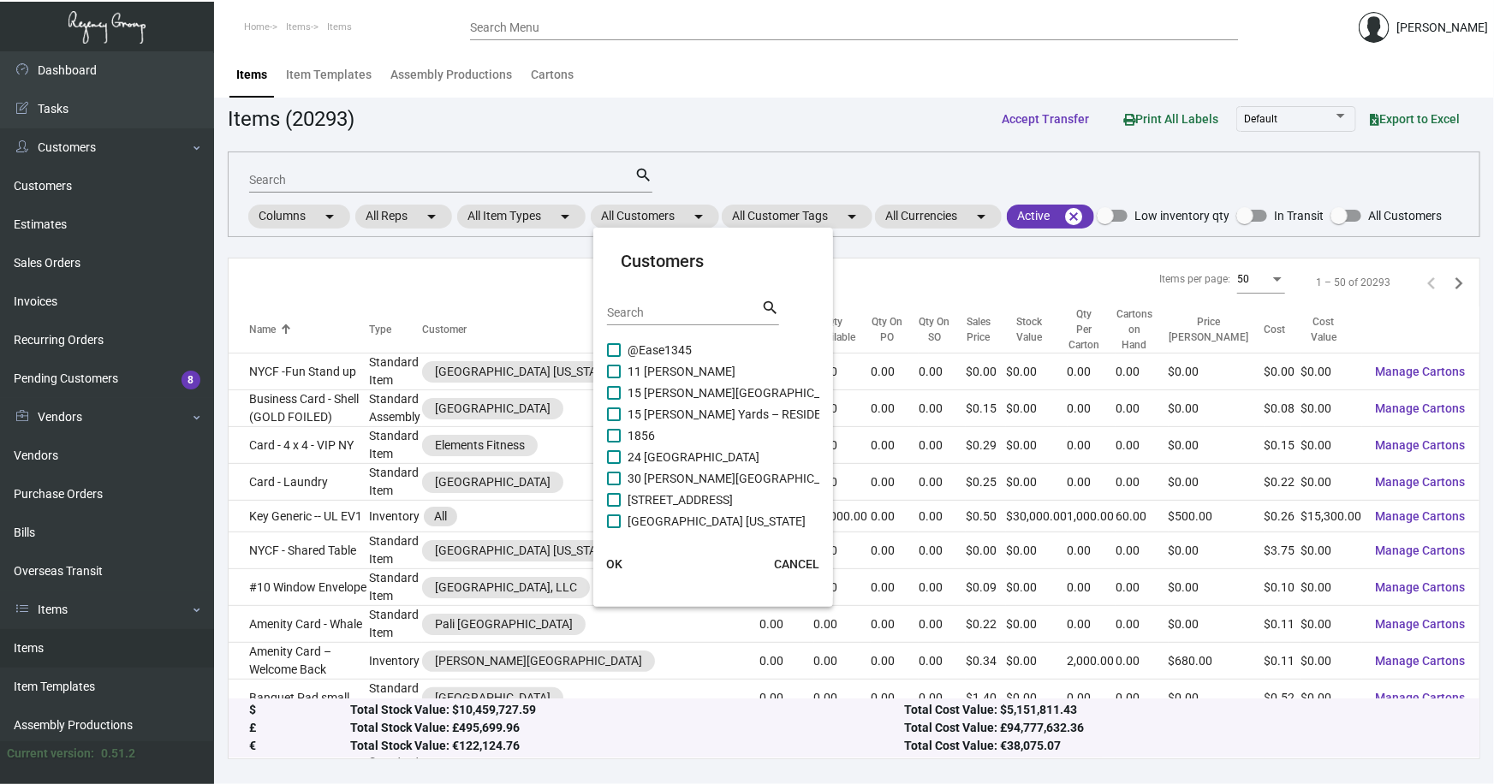
click at [677, 307] on input "Search" at bounding box center [684, 314] width 154 height 14
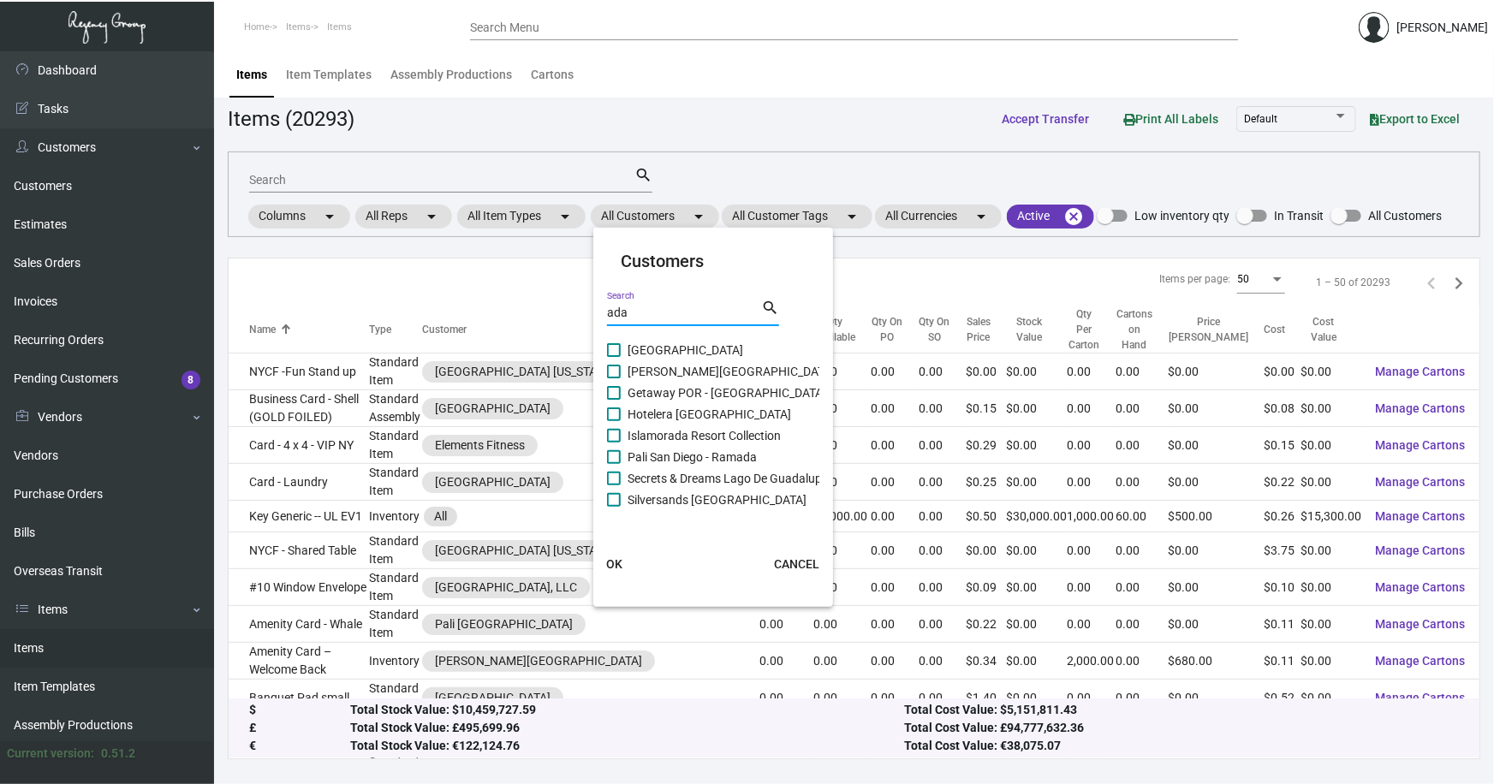
type input "ada"
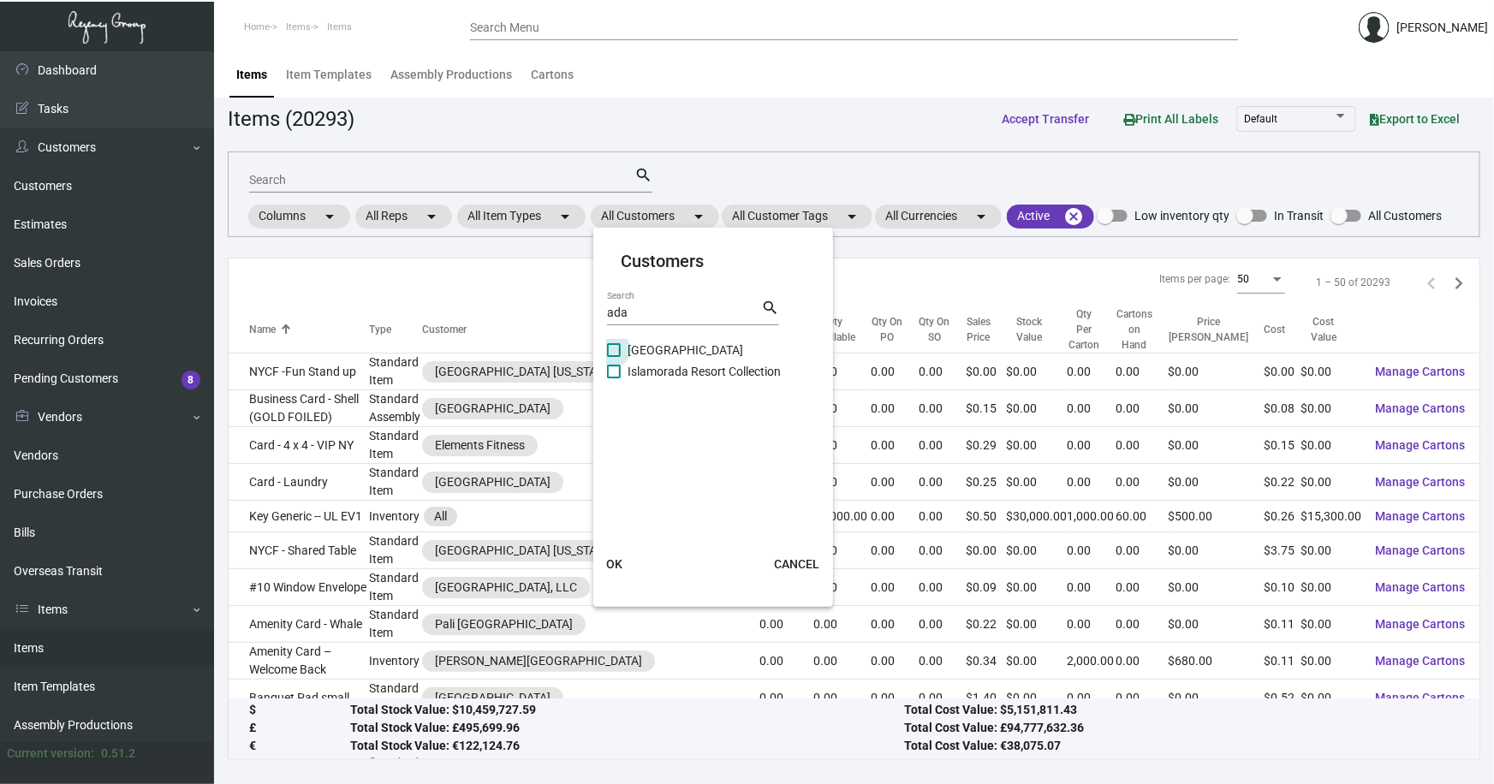
click at [676, 352] on span "Ada Hotel" at bounding box center [686, 350] width 116 height 21
click at [614, 357] on input "Ada Hotel" at bounding box center [613, 357] width 1 height 1
checkbox input "true"
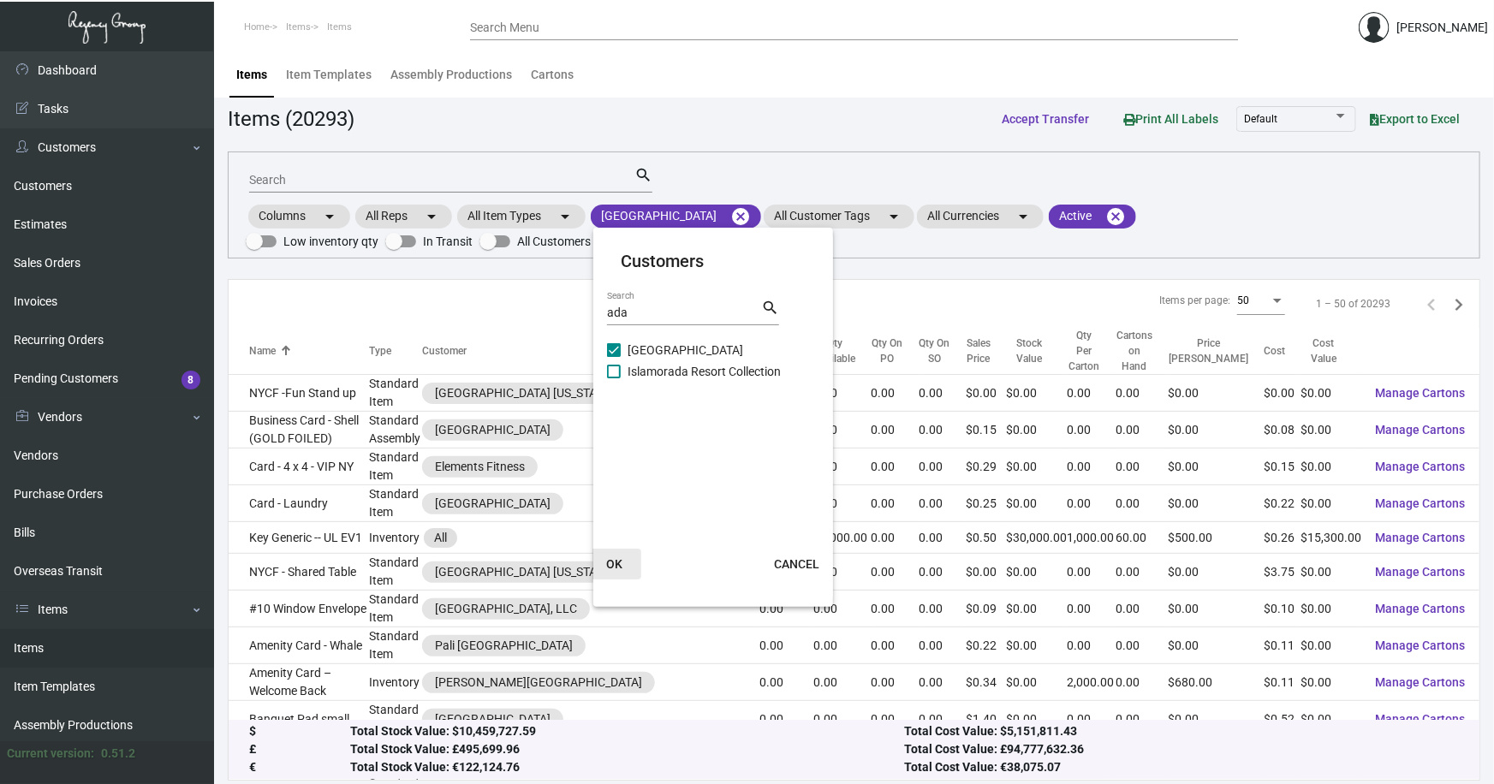
click at [617, 565] on span "OK" at bounding box center [614, 564] width 16 height 14
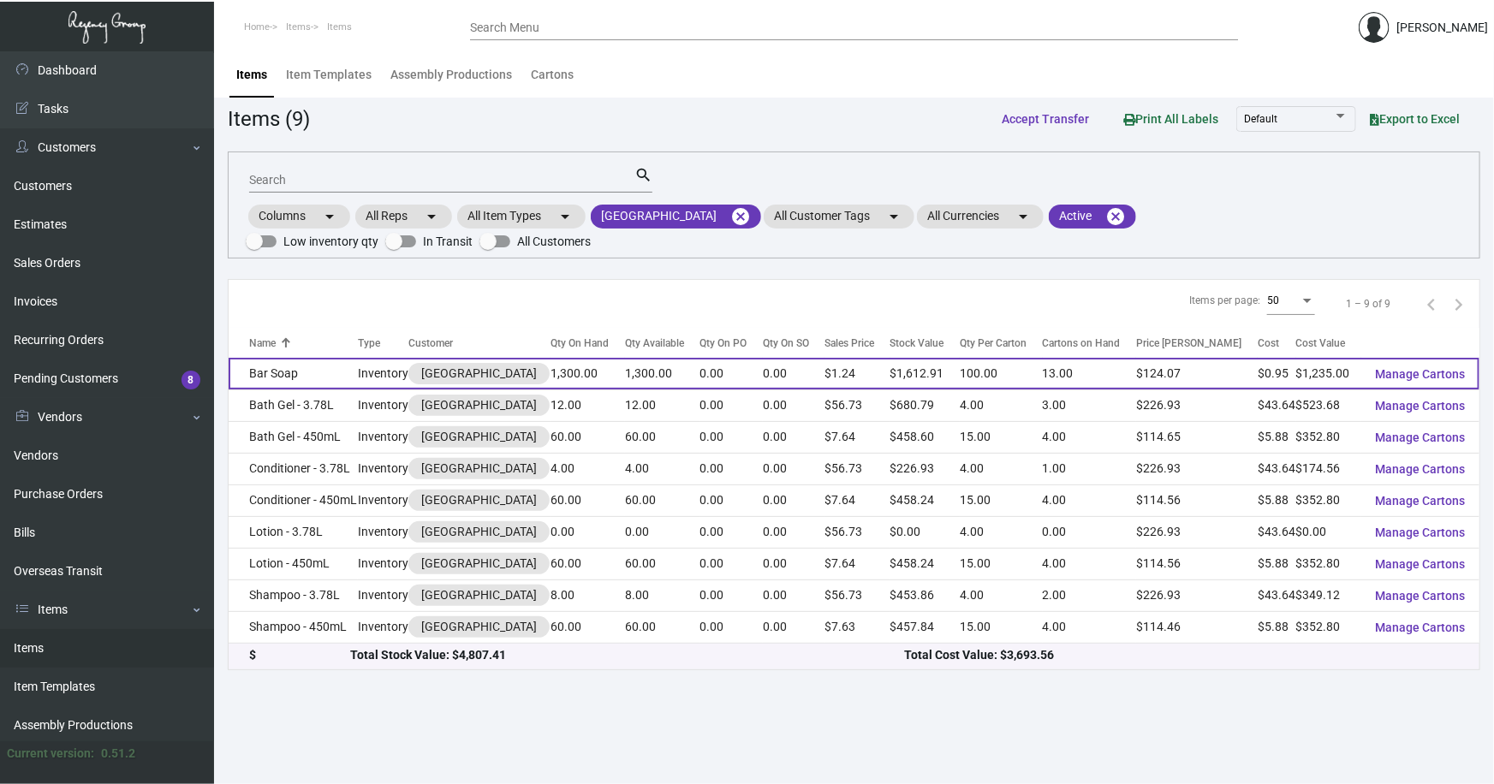
click at [289, 358] on td "Bar Soap" at bounding box center [293, 374] width 129 height 32
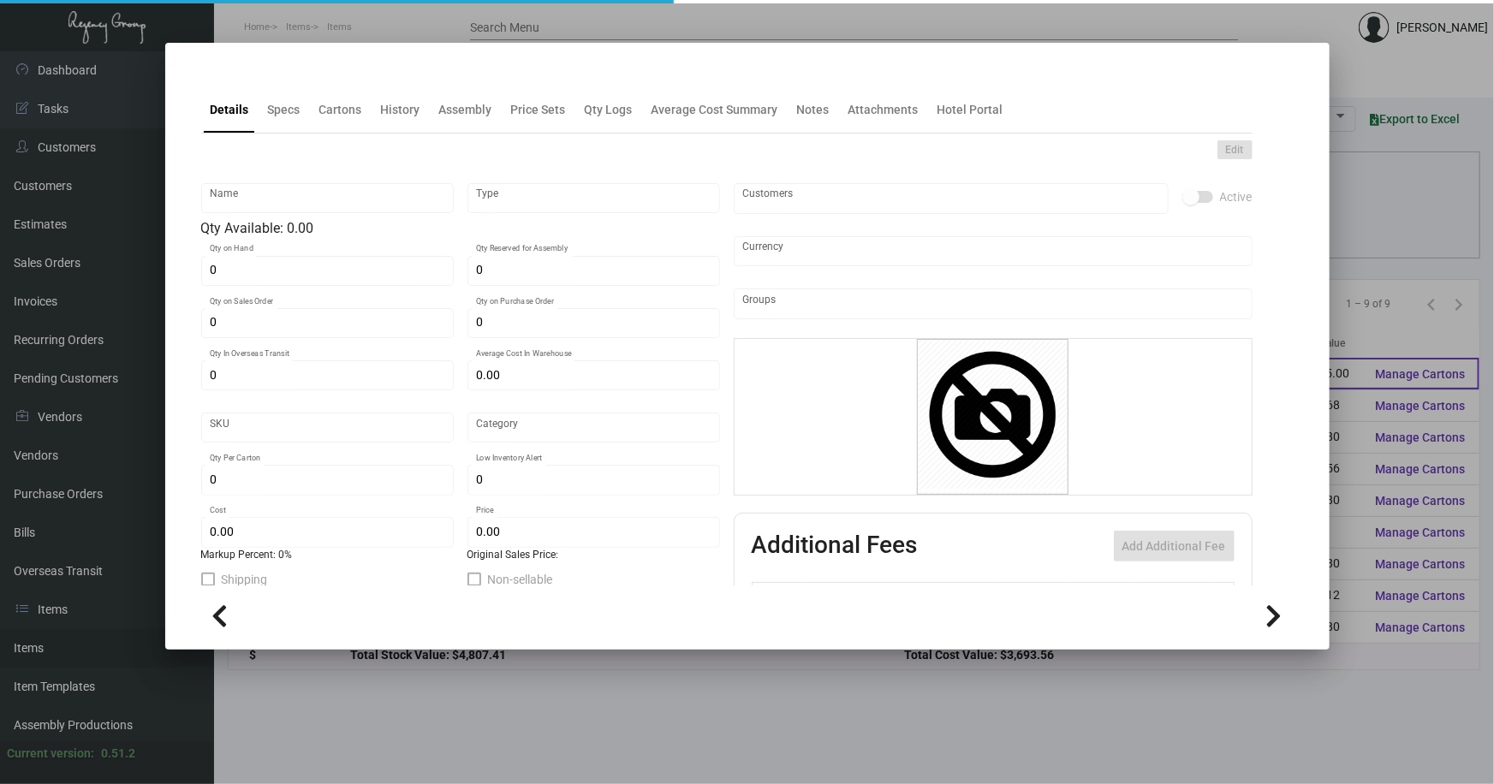
type input "Bar Soap"
type input "Inventory"
type input "1,300"
type input "$ 0.95"
type input "Inventory"
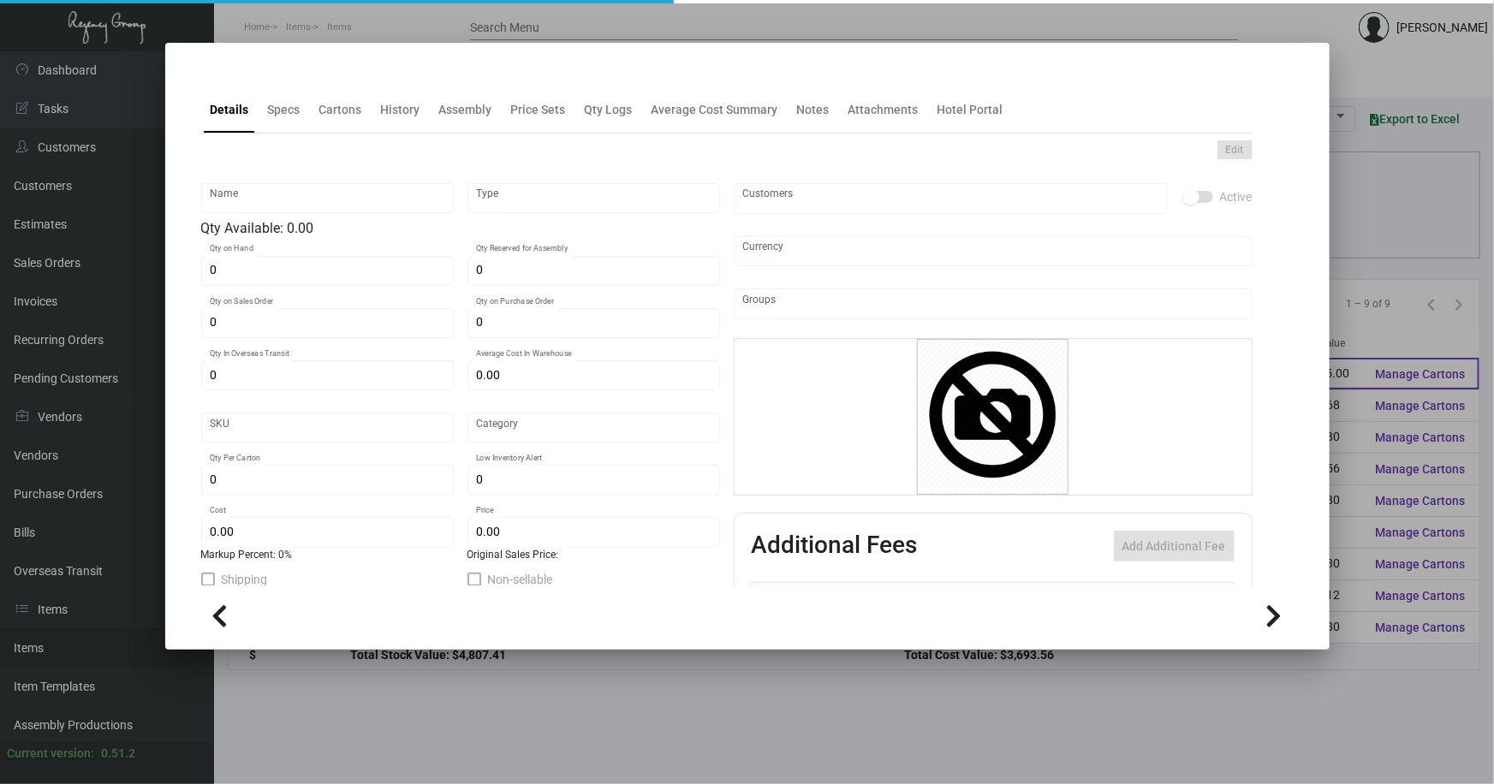
type input "100"
type input "$ 0.95"
type input "$ 1.2407"
checkbox input "true"
type input "United States Dollar $"
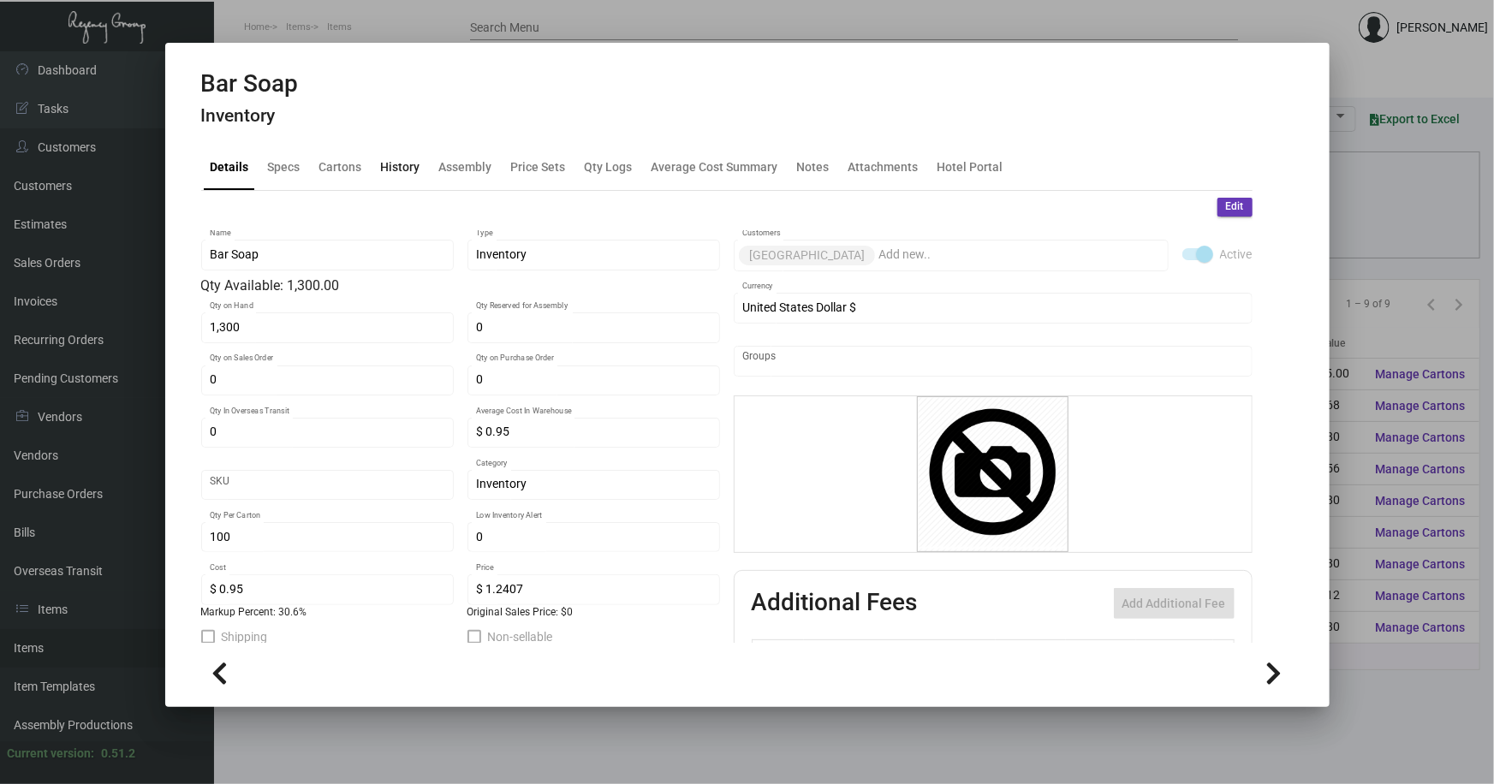
click at [389, 163] on div "History" at bounding box center [400, 167] width 39 height 18
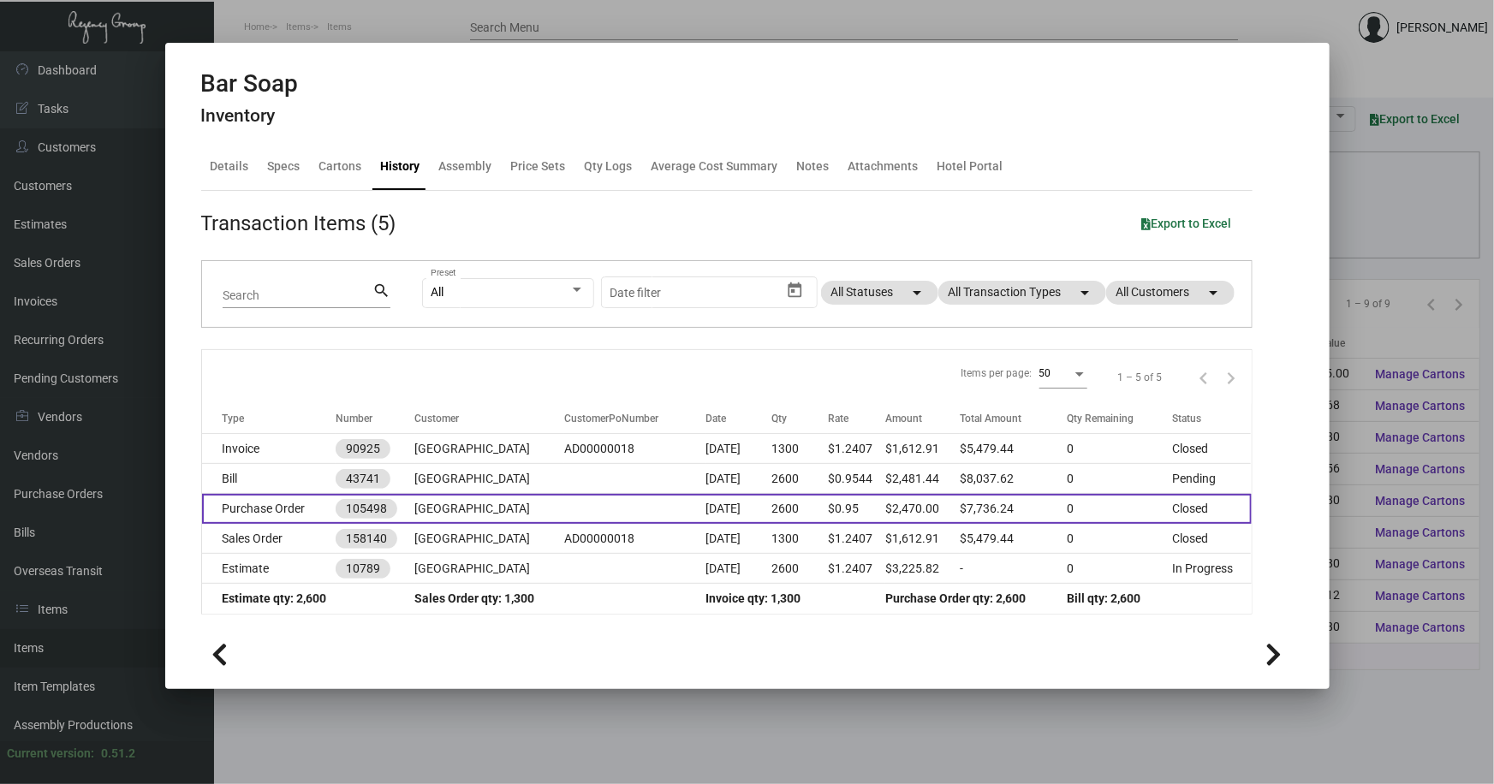
click at [313, 502] on td "Purchase Order" at bounding box center [269, 509] width 134 height 30
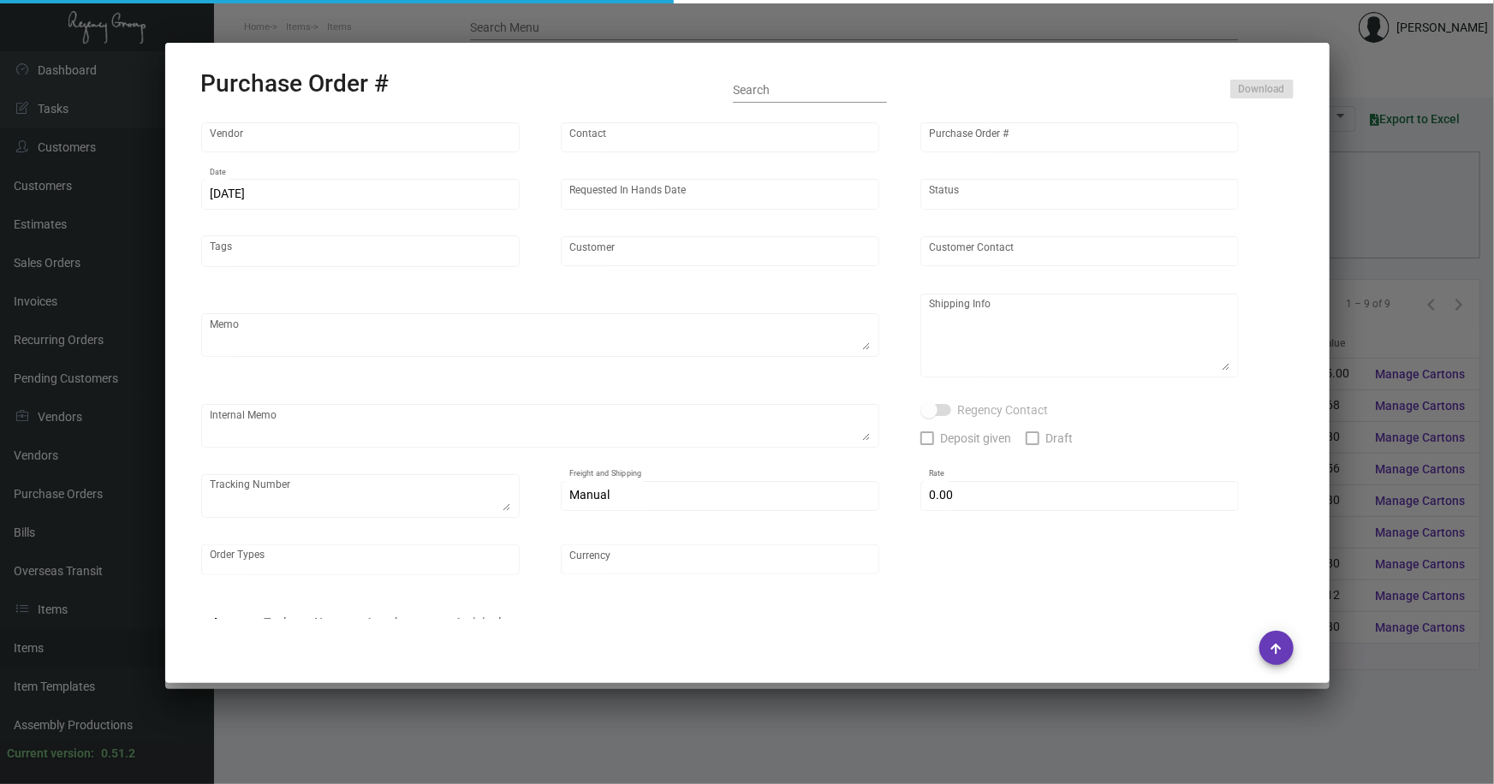
type input "Hunter Amenities"
type input "Brandon Hunter"
type input "105498"
type input "5/23/2024"
type input "6/14/2024"
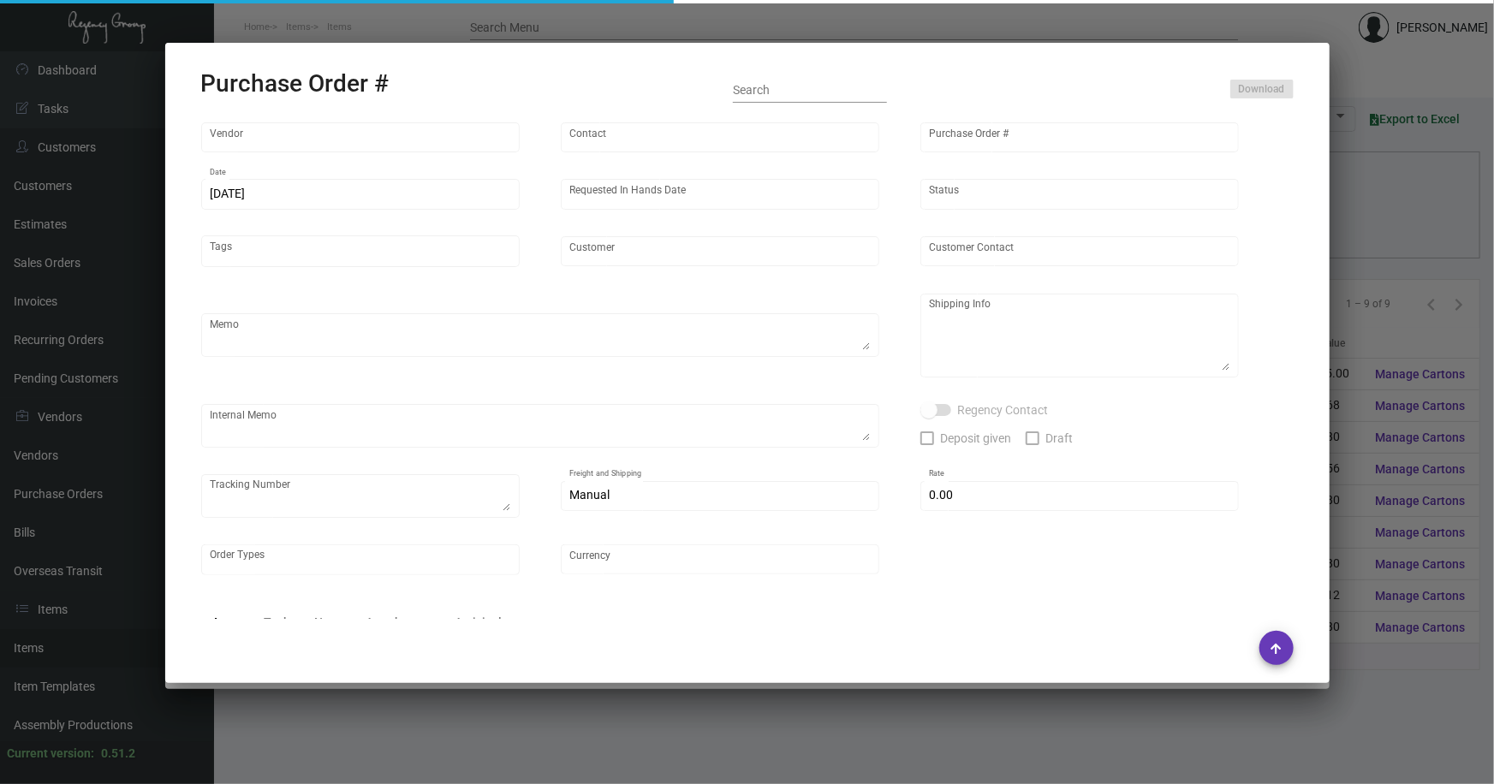
type input "Ada Hotel"
type textarea "Regency Group NJ - Alex Penate 22 Belgrove Dr. Kearny, NJ, 07032 US"
type textarea "$290.26 for freight, LTL shipment"
checkbox input "true"
type input "$ 0.00"
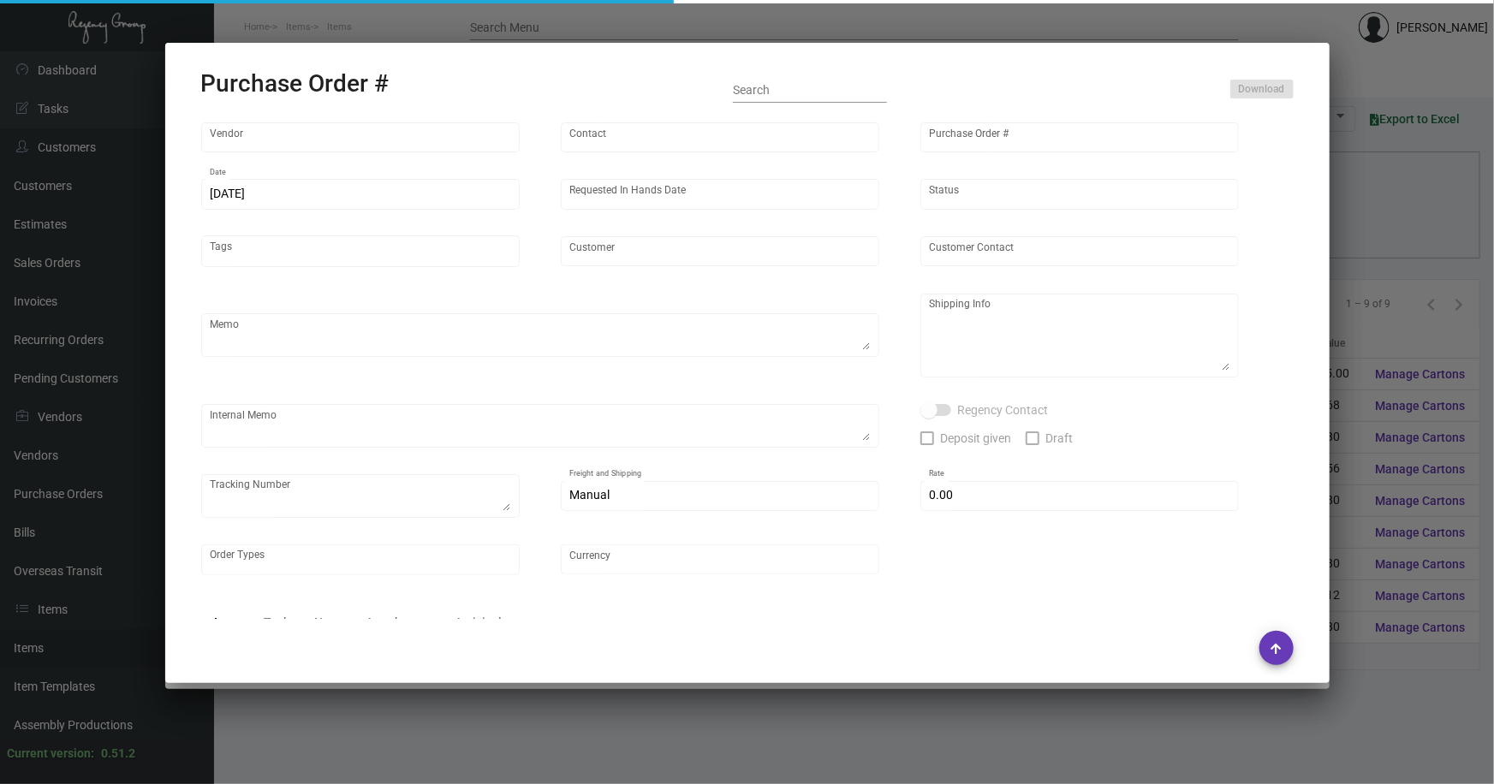
type input "United States Dollar $"
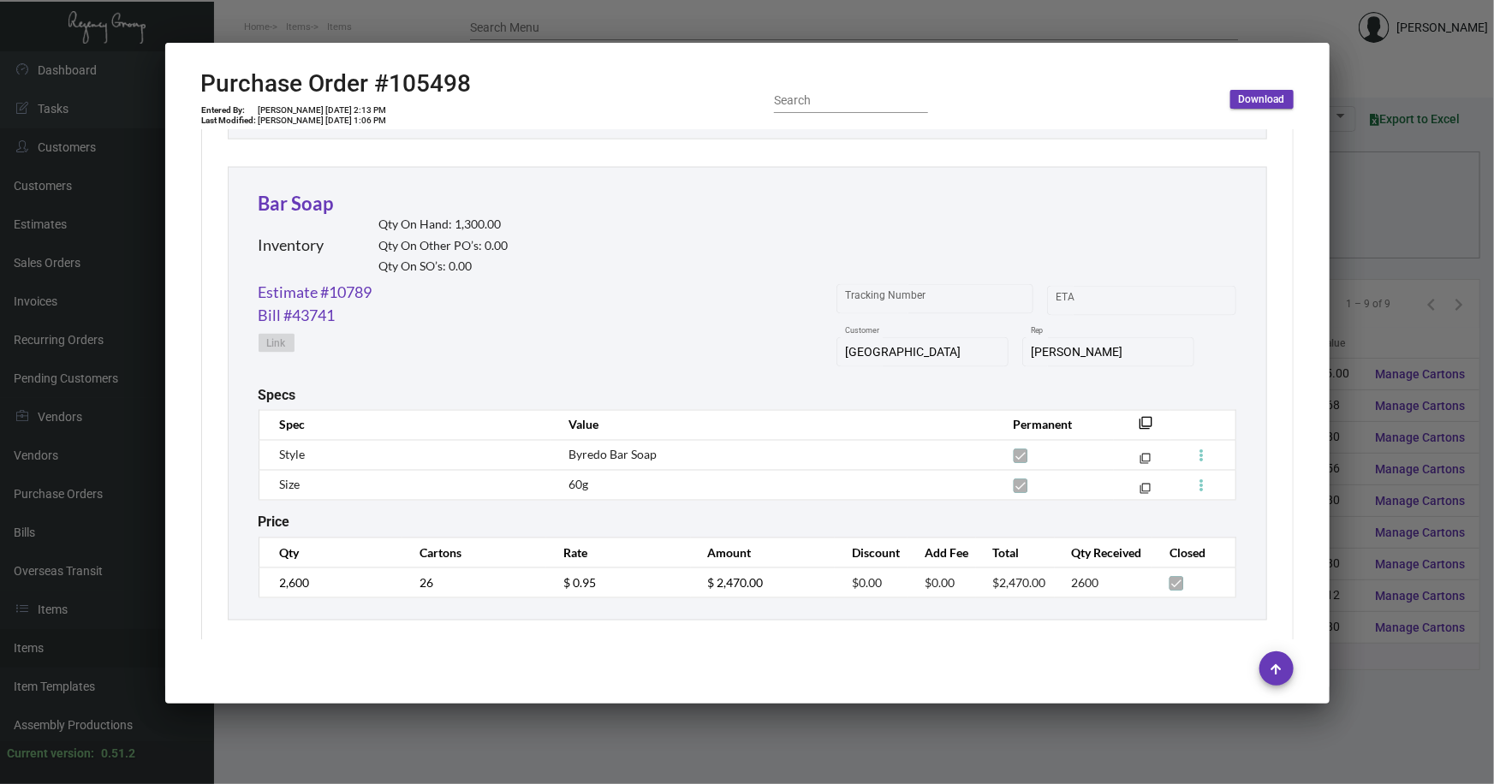
scroll to position [4650, 0]
click at [1351, 180] on div at bounding box center [747, 392] width 1494 height 784
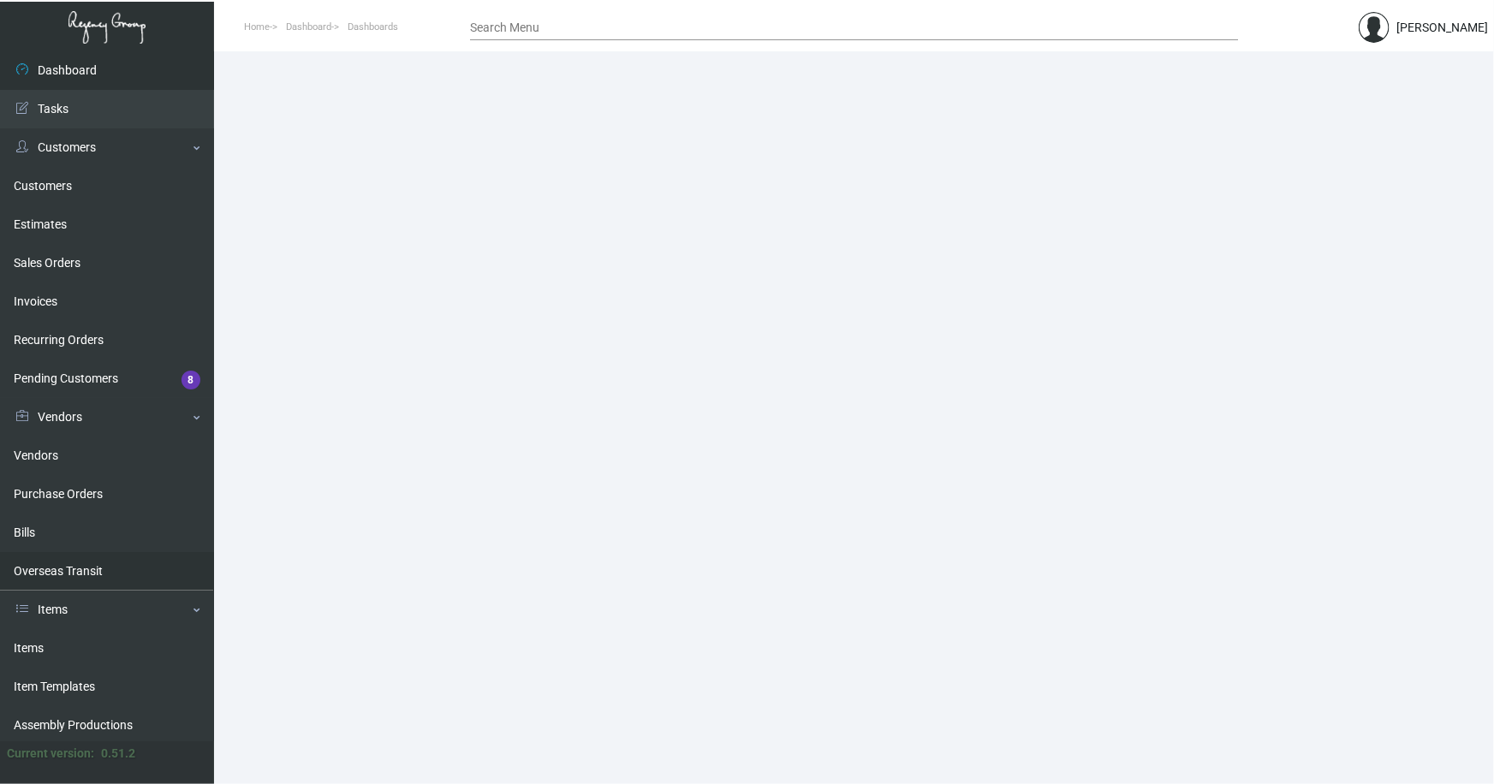
drag, startPoint x: 37, startPoint y: 643, endPoint x: 102, endPoint y: 573, distance: 95.7
click at [37, 643] on link "Items" at bounding box center [107, 648] width 214 height 39
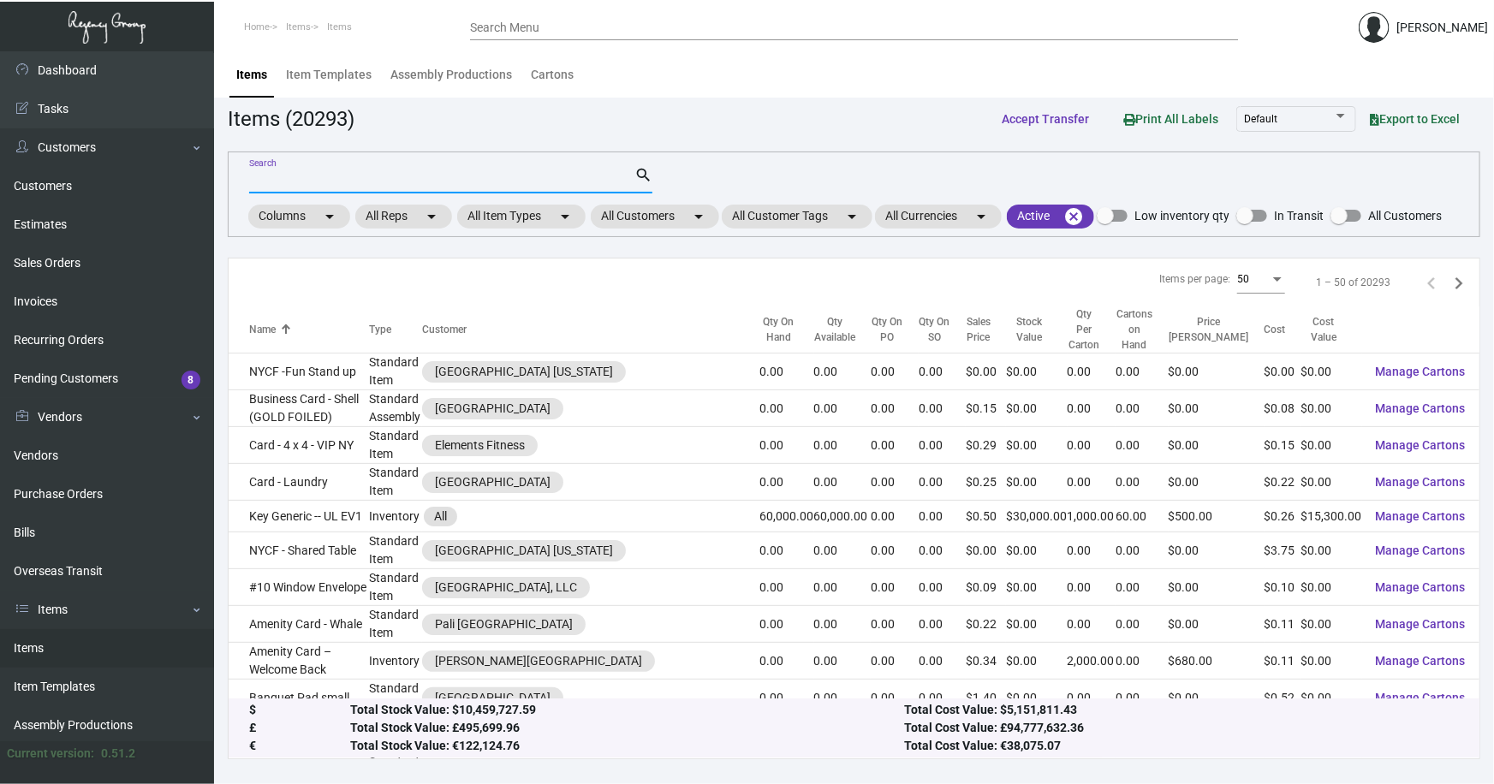
click at [334, 180] on input "Search" at bounding box center [441, 181] width 385 height 14
type input "ada bar"
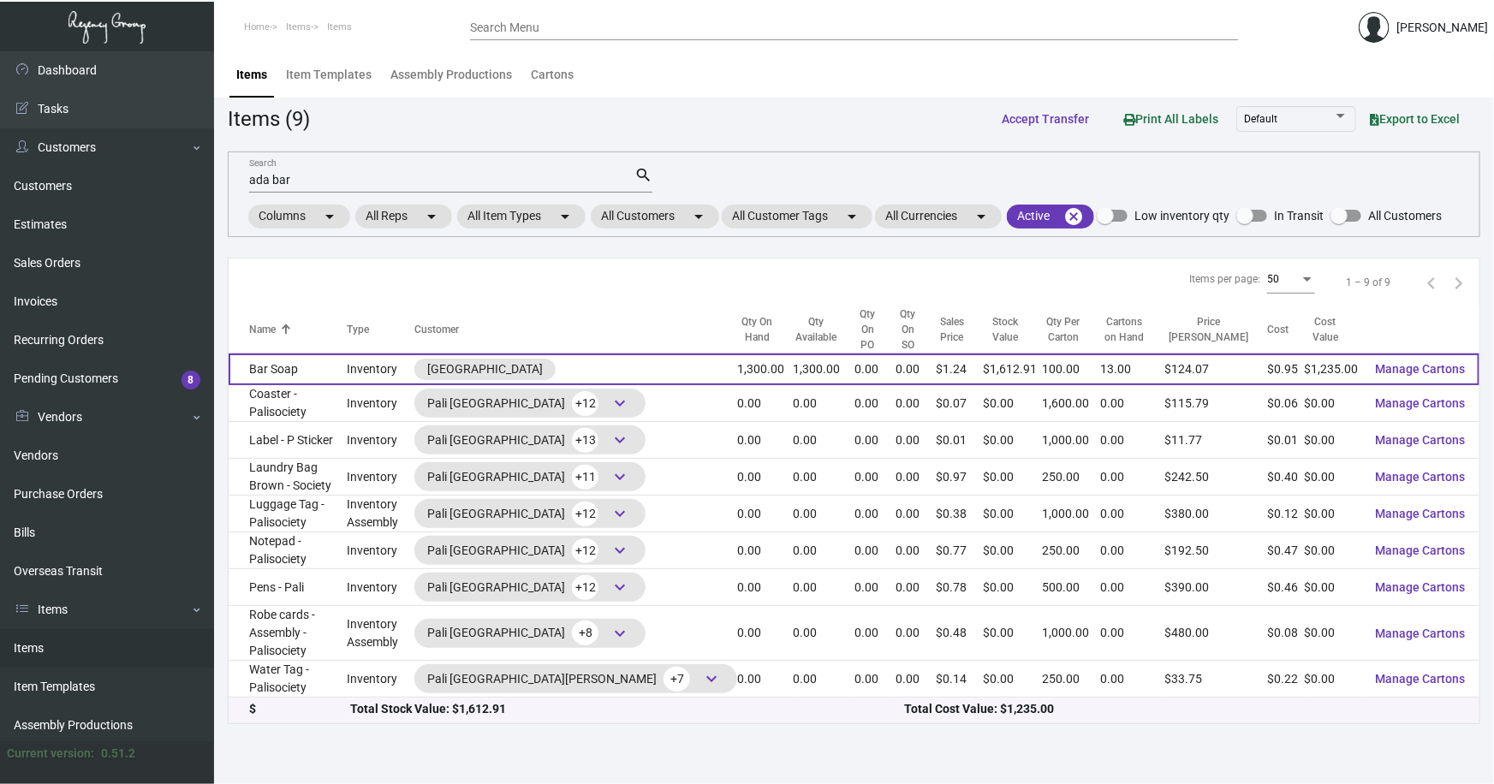
click at [312, 354] on td "Bar Soap" at bounding box center [288, 370] width 118 height 32
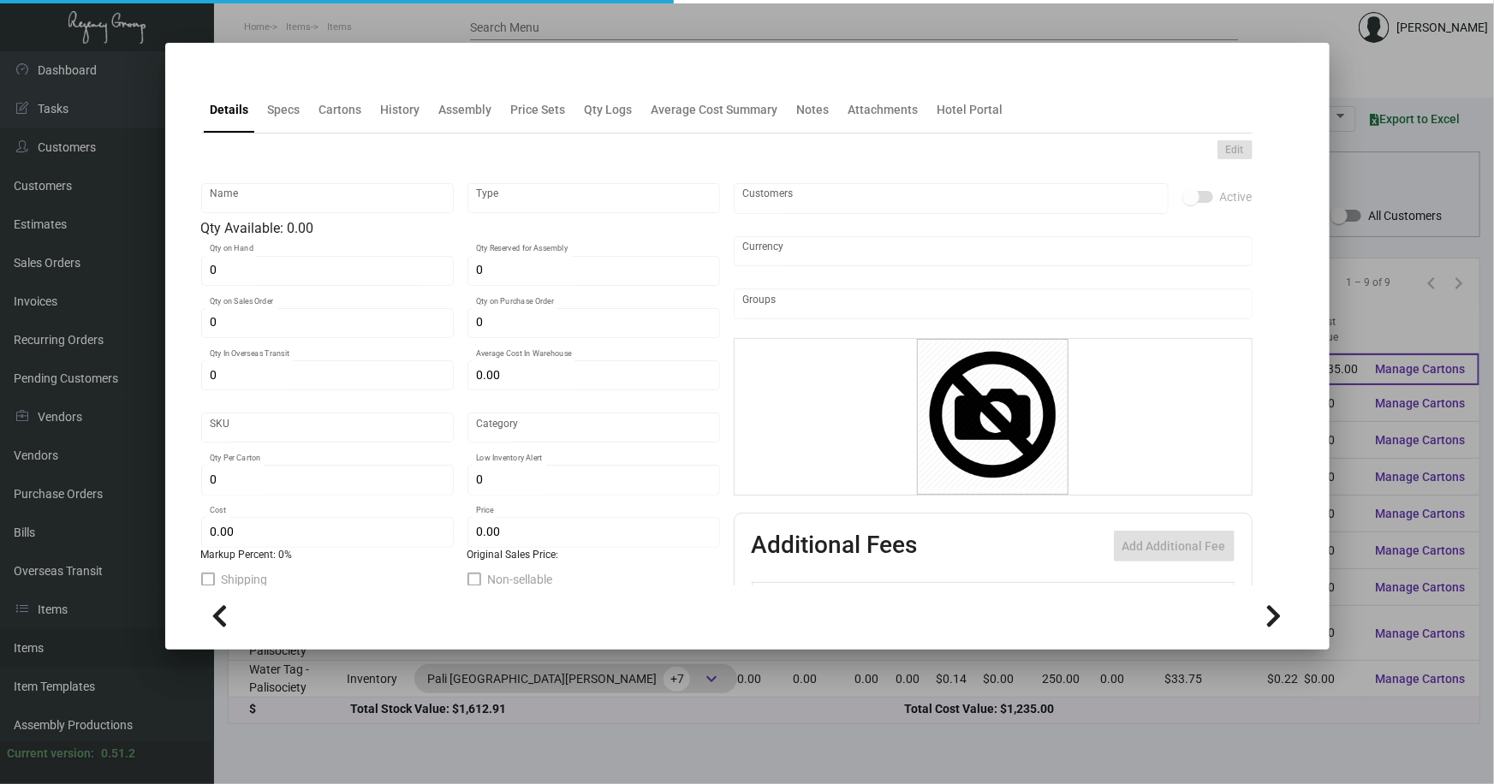
type input "Bar Soap"
type input "Inventory"
type input "1,300"
type input "$ 0.95"
type input "Inventory"
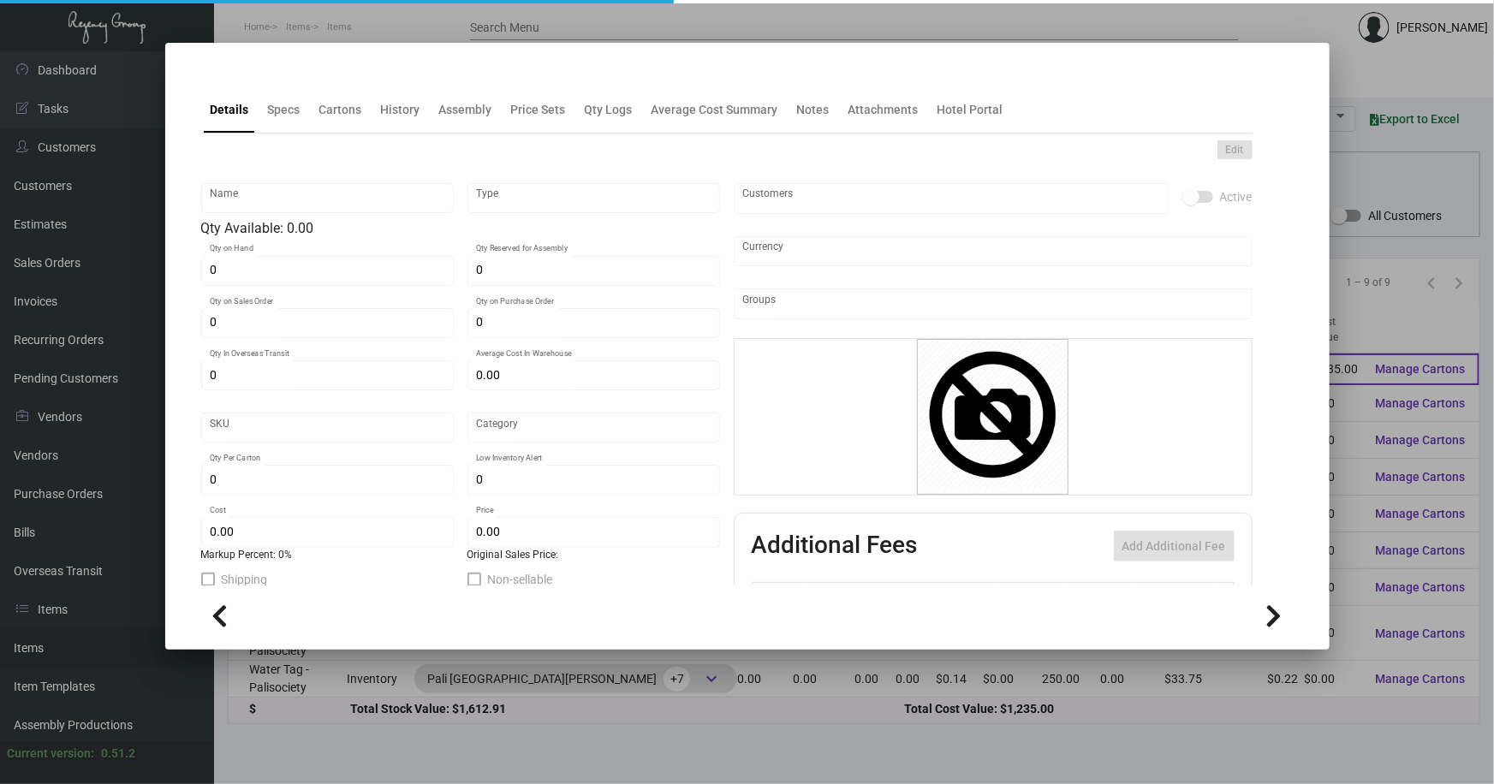
type input "100"
type input "$ 0.95"
type input "$ 1.2407"
checkbox input "true"
type input "United States Dollar $"
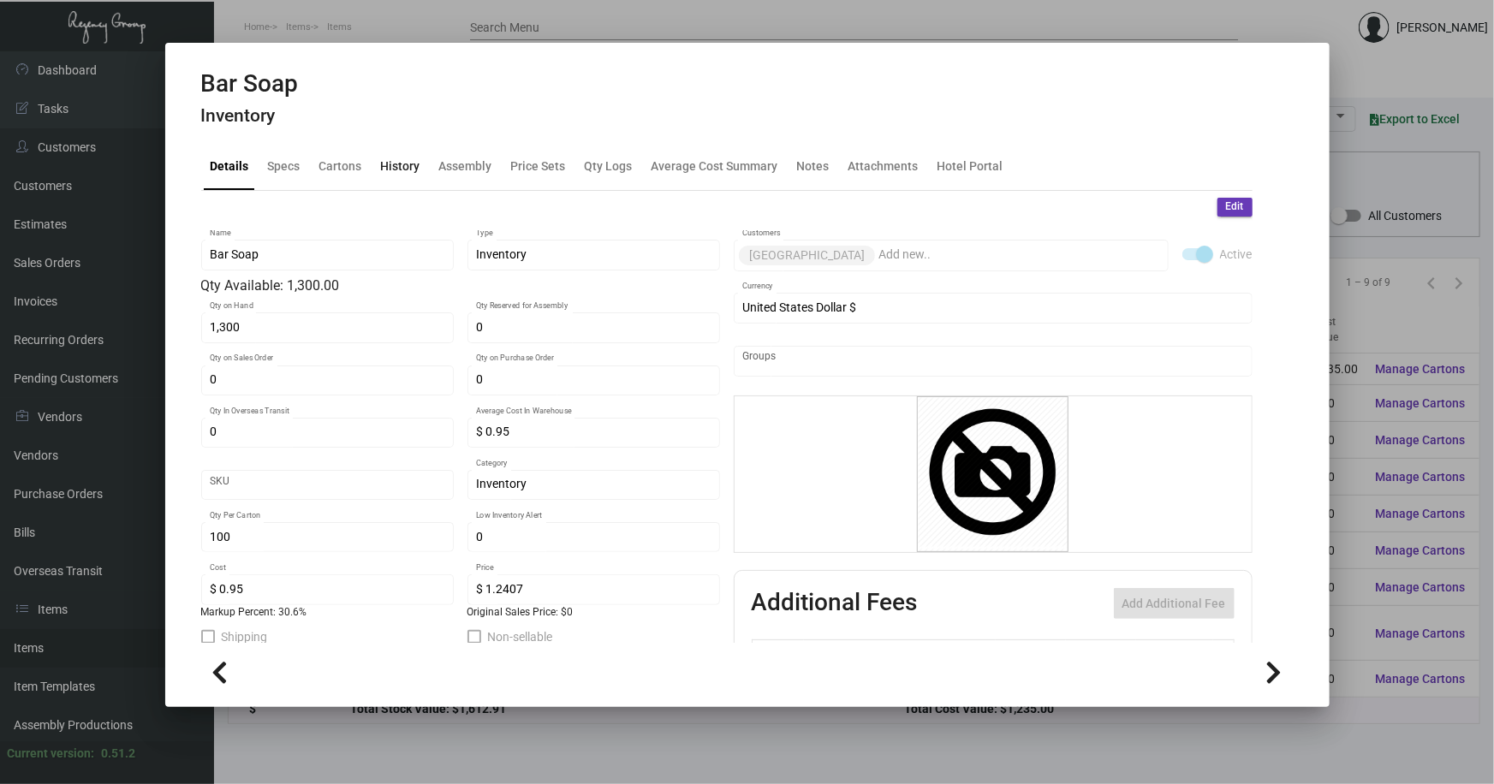
click at [407, 164] on div "History" at bounding box center [400, 167] width 39 height 18
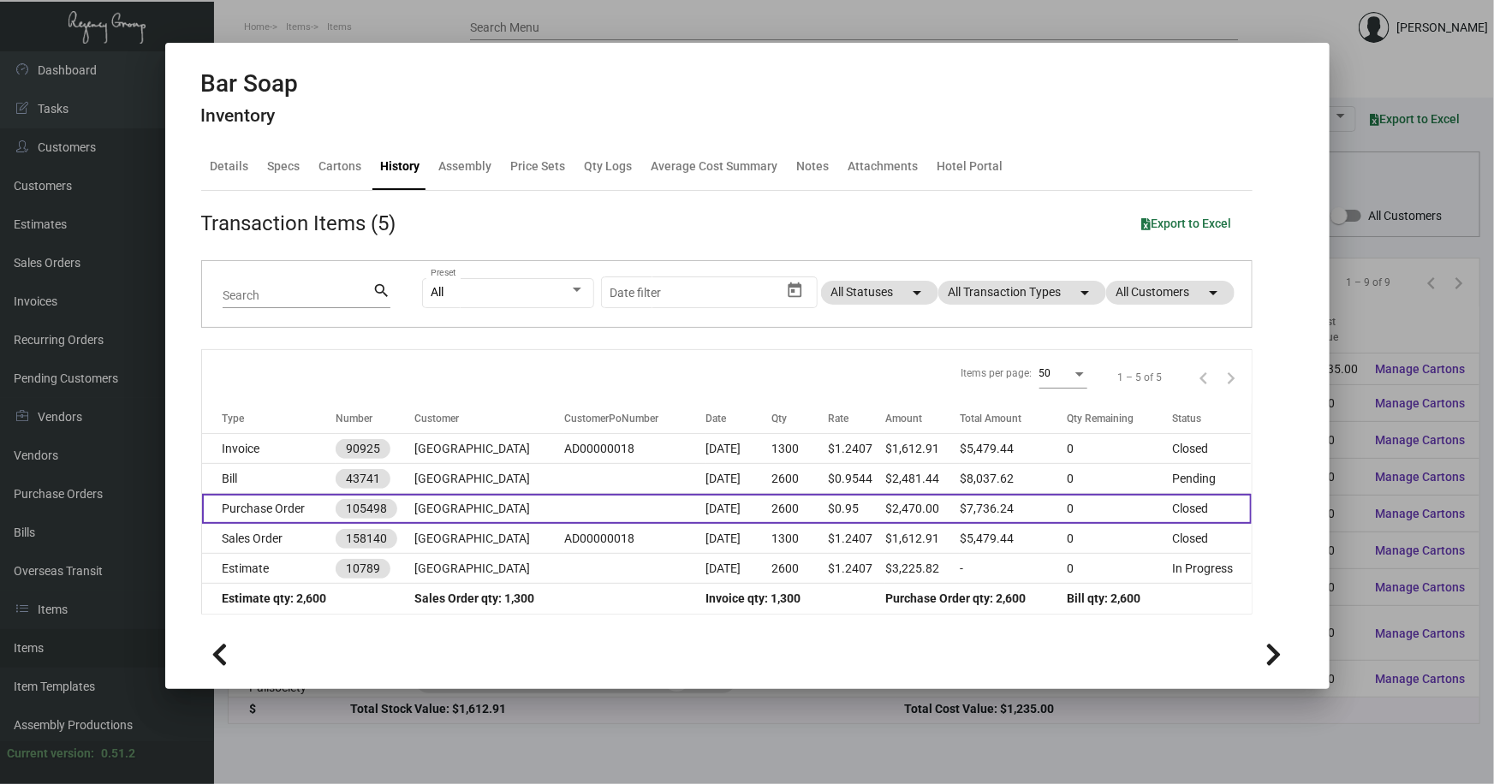
click at [564, 512] on td at bounding box center [634, 509] width 141 height 30
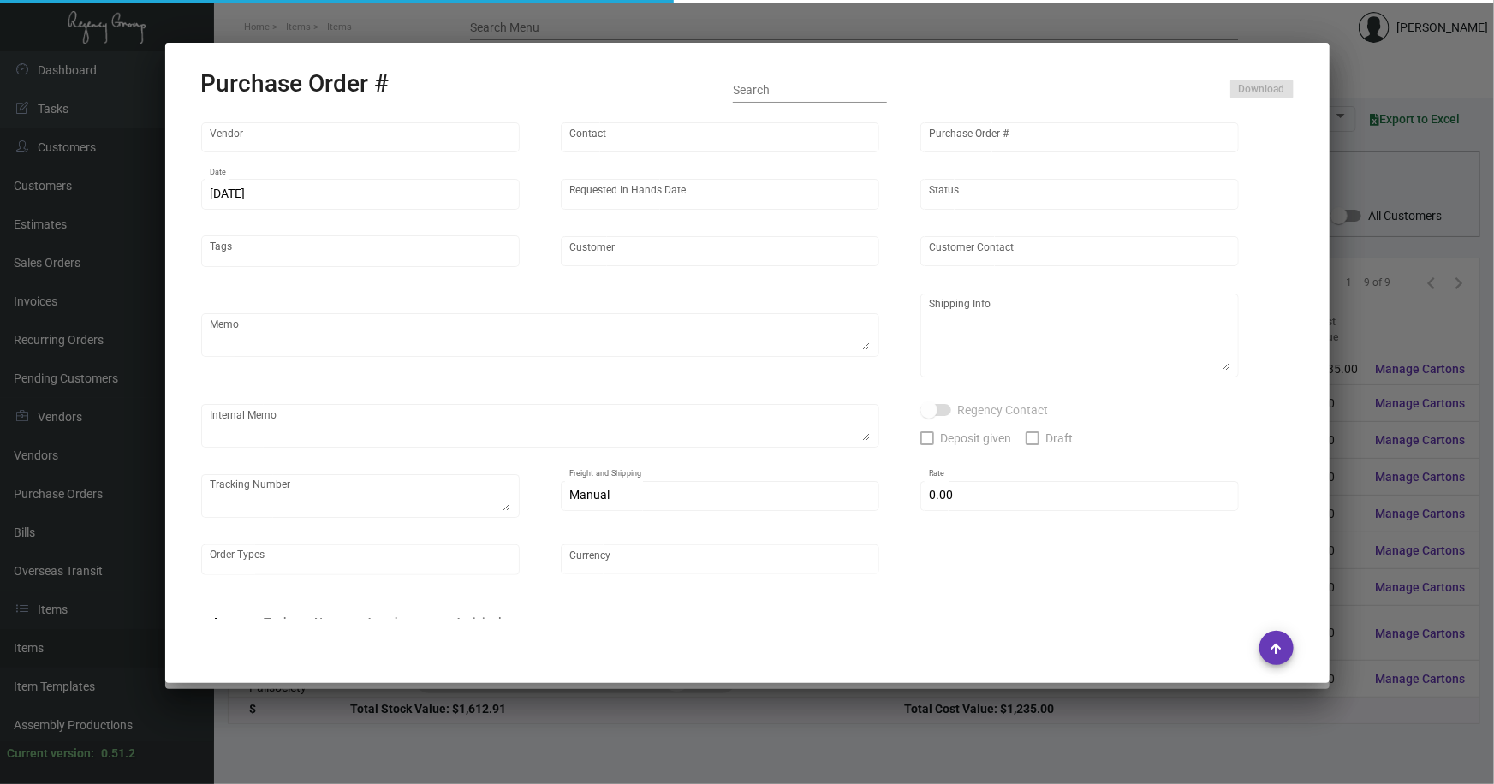
type input "Hunter Amenities"
type input "Brandon Hunter"
type input "105498"
type input "5/23/2024"
type input "6/14/2024"
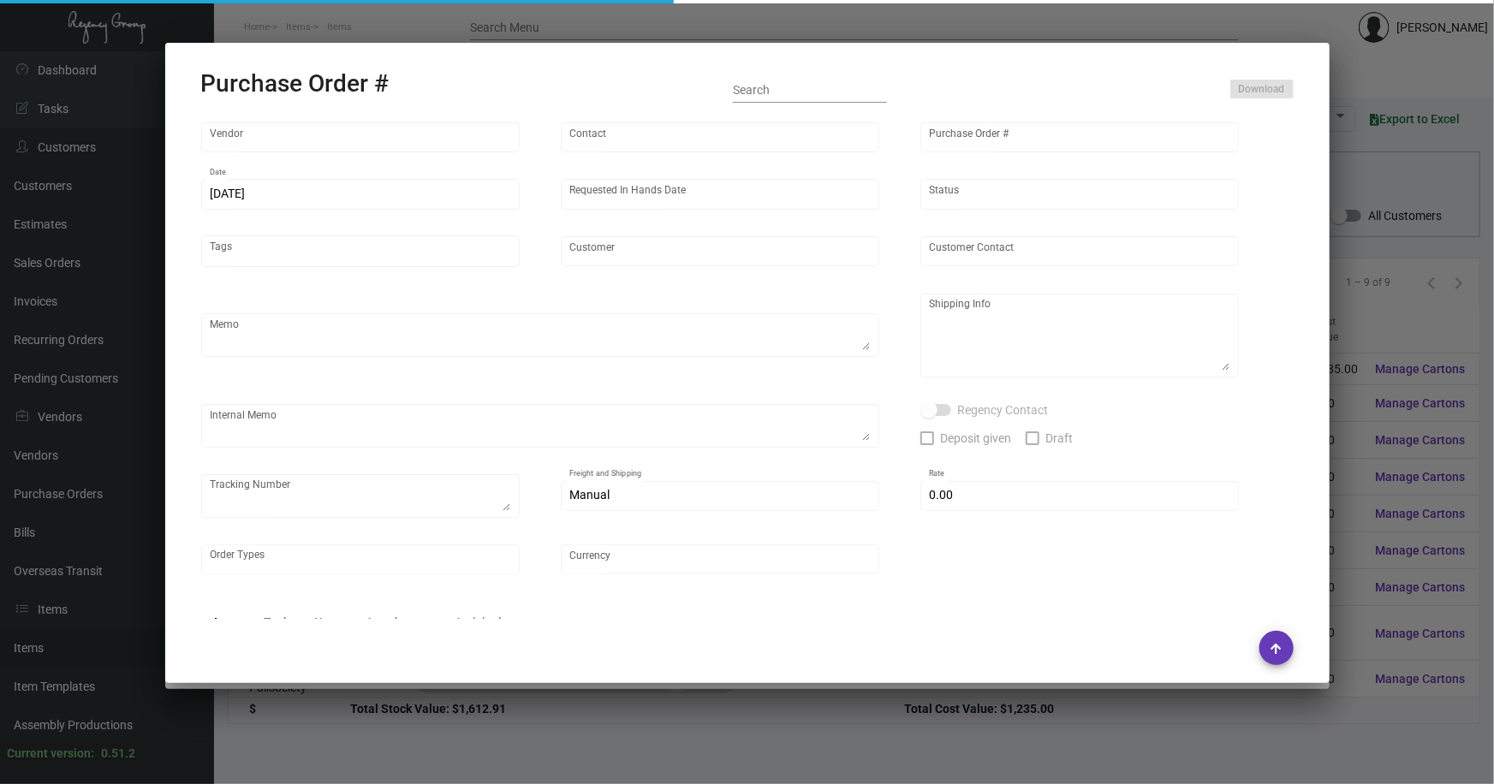
type input "Ada Hotel"
type textarea "Regency Group NJ - Alex Penate 22 Belgrove Dr. Kearny, NJ, 07032 US"
type textarea "$290.26 for freight, LTL shipment"
checkbox input "true"
type input "$ 0.00"
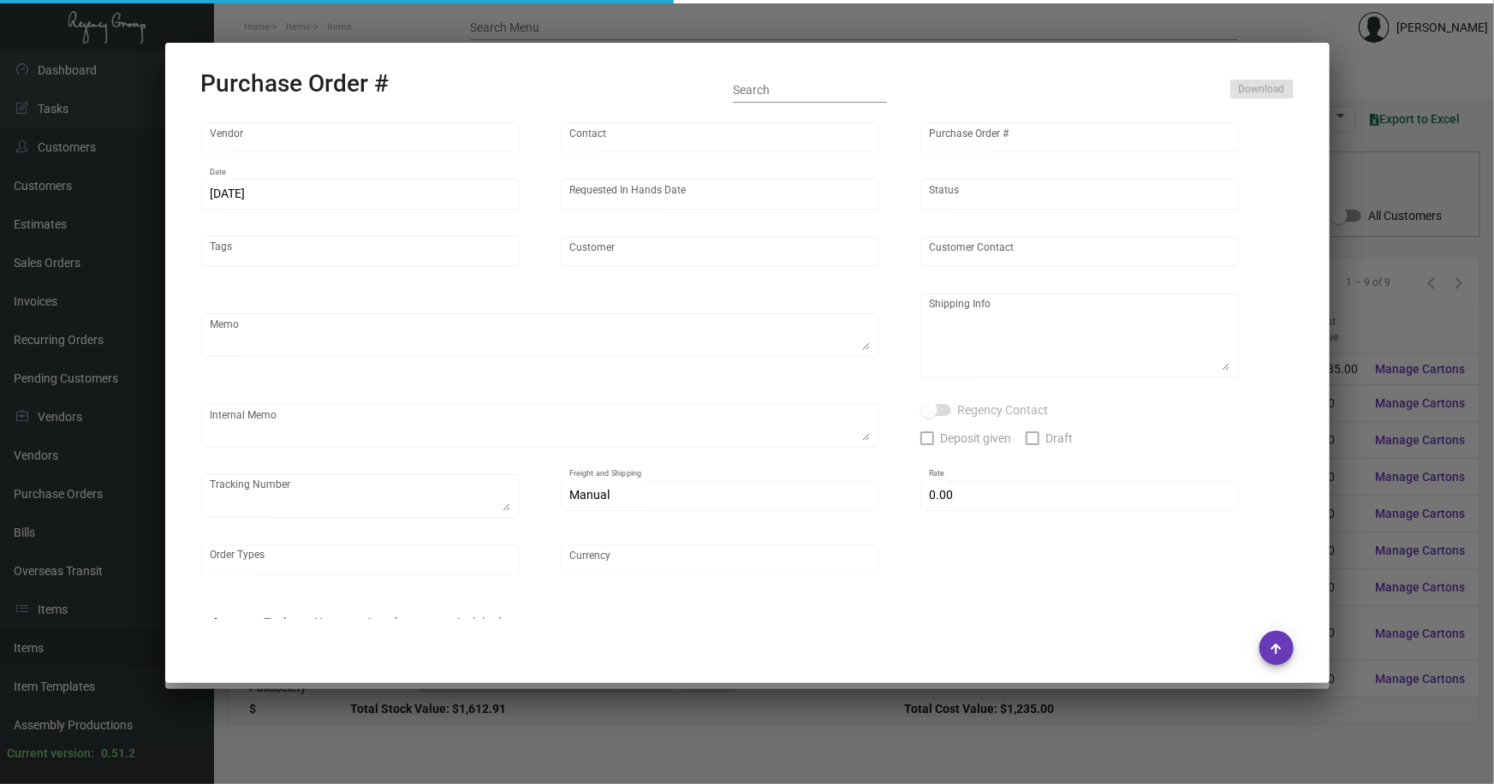
type input "United States Dollar $"
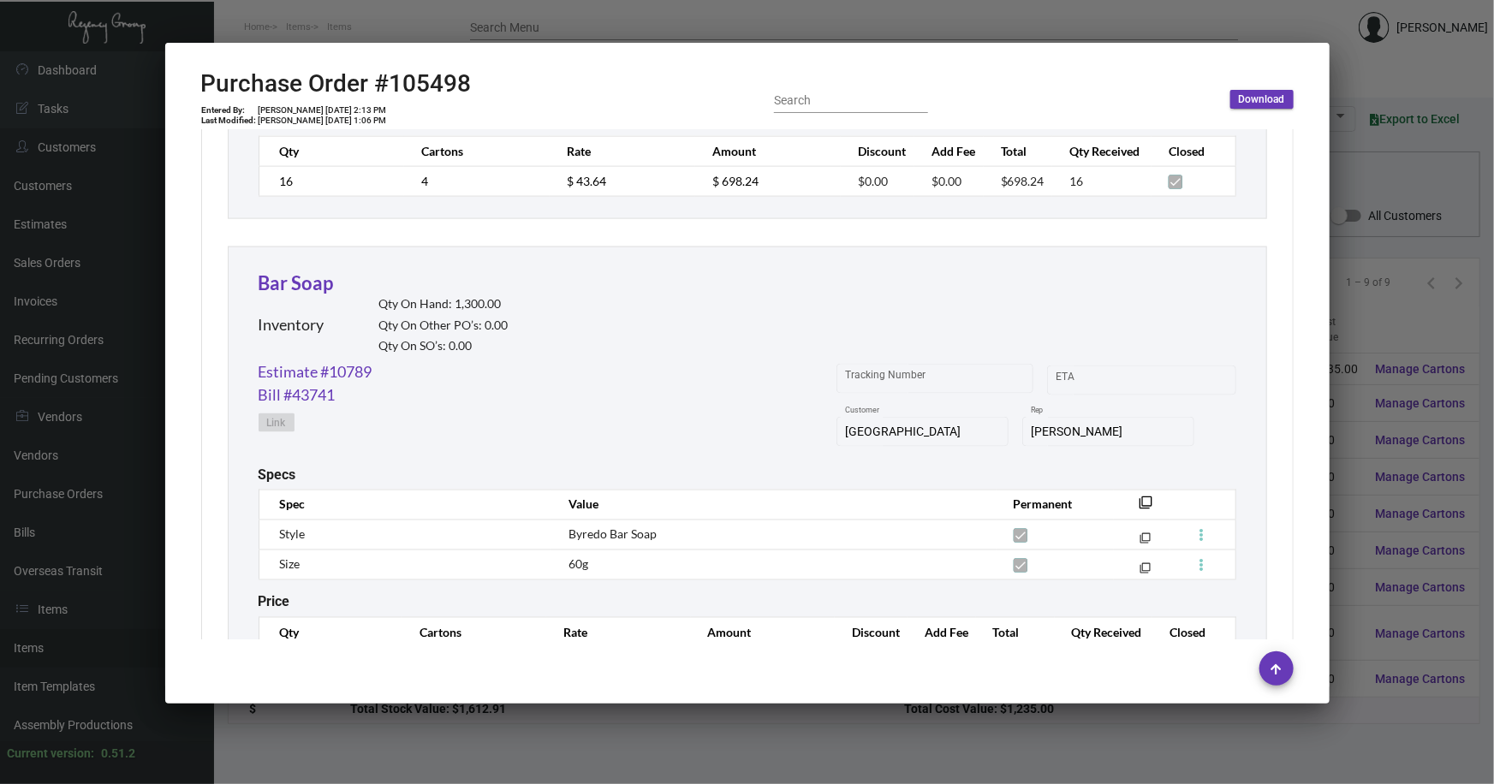
scroll to position [4650, 0]
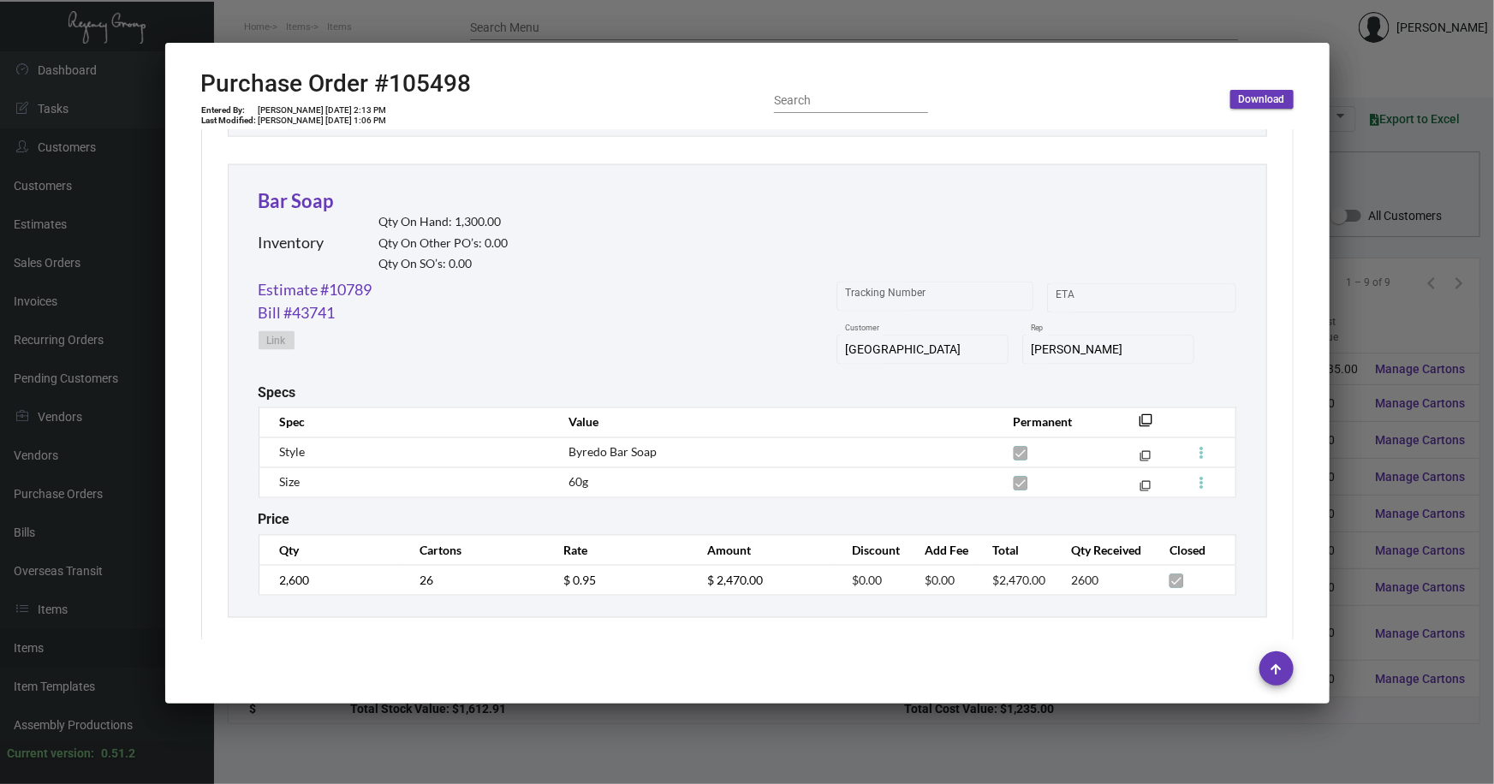
drag, startPoint x: 1365, startPoint y: 685, endPoint x: 1358, endPoint y: 678, distance: 9.7
click at [1365, 685] on div at bounding box center [747, 392] width 1494 height 784
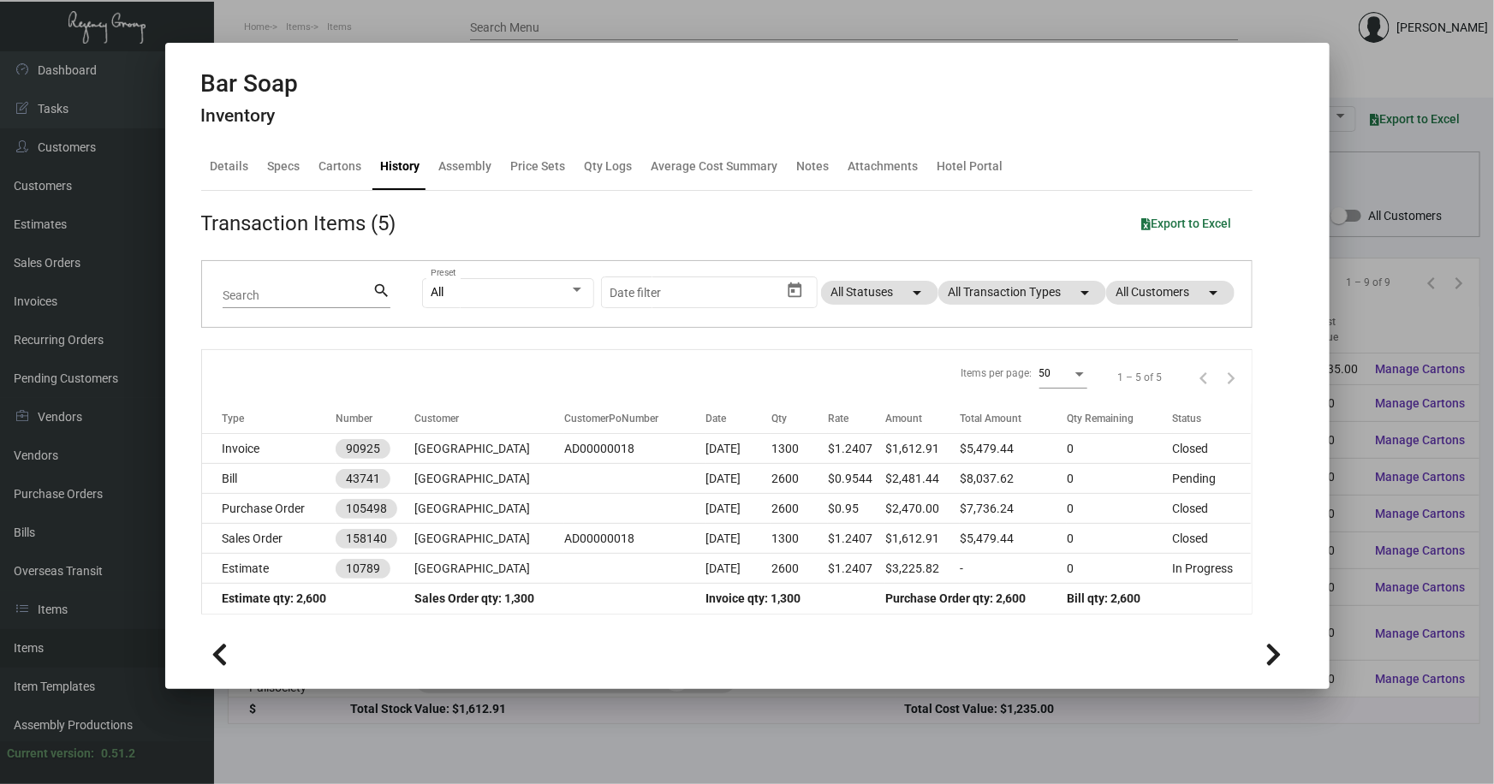
click at [1362, 69] on div at bounding box center [747, 392] width 1494 height 784
